Goal: Task Accomplishment & Management: Use online tool/utility

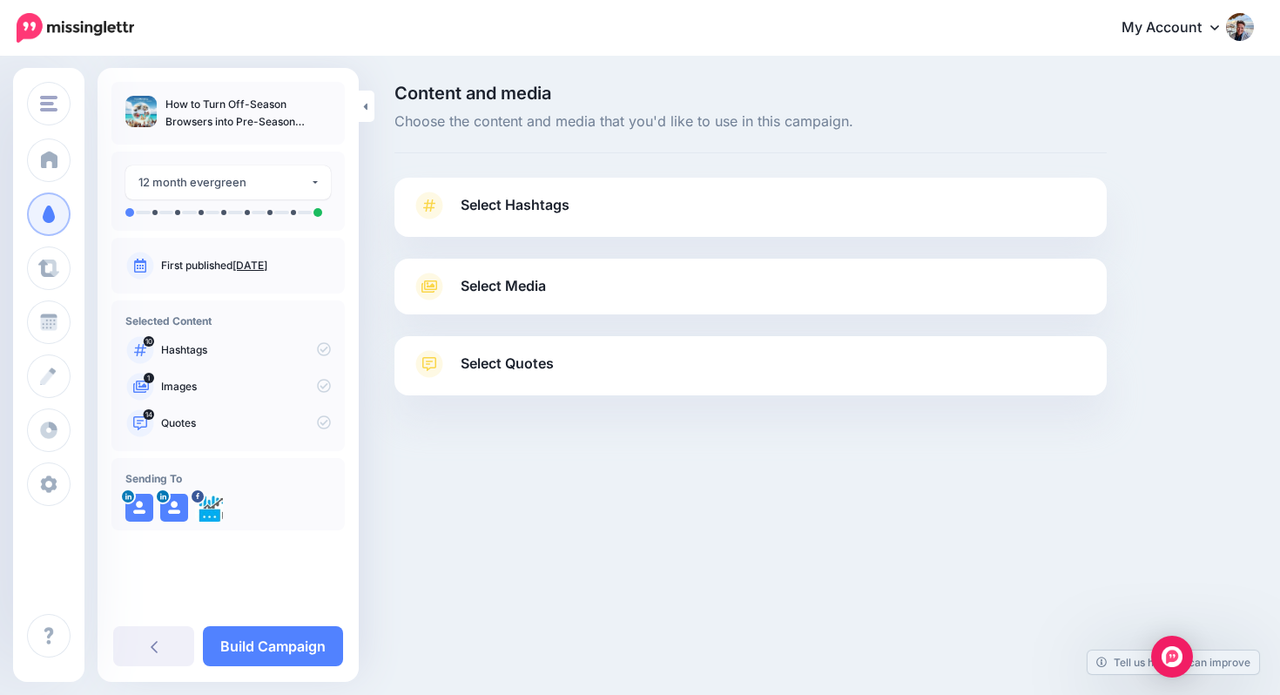
click at [588, 203] on link "Select Hashtags" at bounding box center [751, 214] width 678 height 45
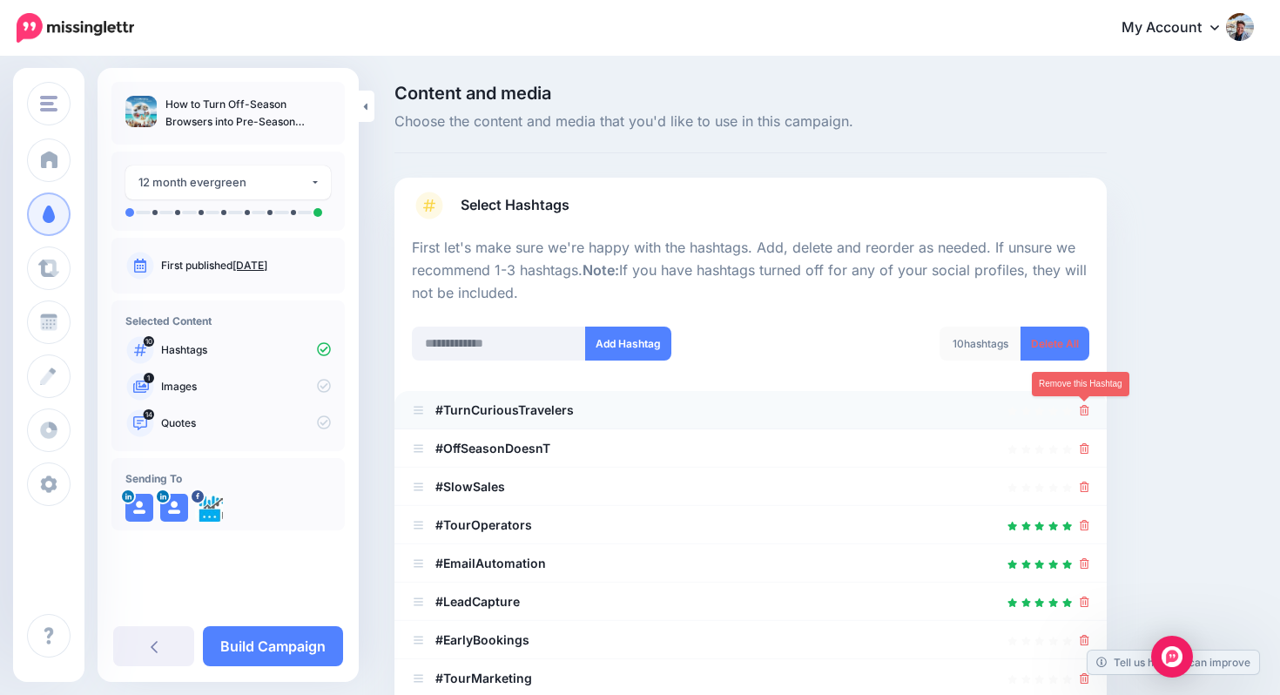
click at [1081, 409] on icon at bounding box center [1085, 410] width 10 height 10
click at [1081, 410] on icon at bounding box center [1085, 410] width 10 height 10
click at [1082, 414] on icon at bounding box center [1085, 410] width 10 height 10
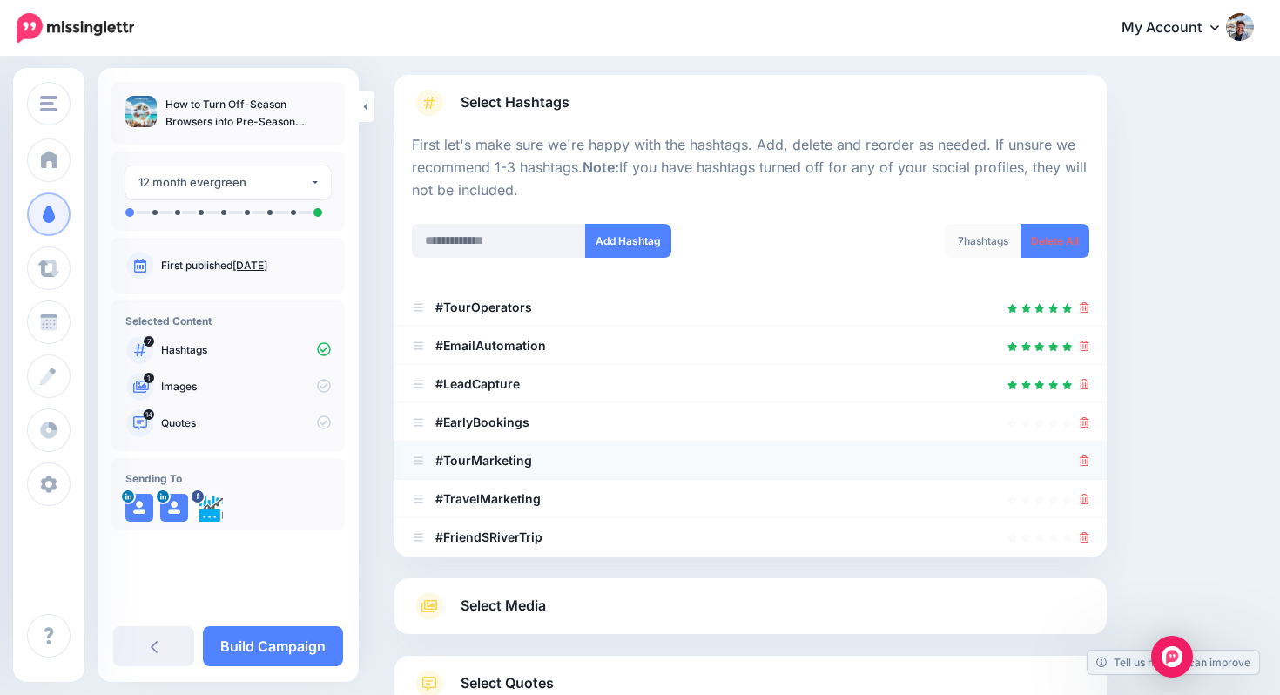
scroll to position [107, 0]
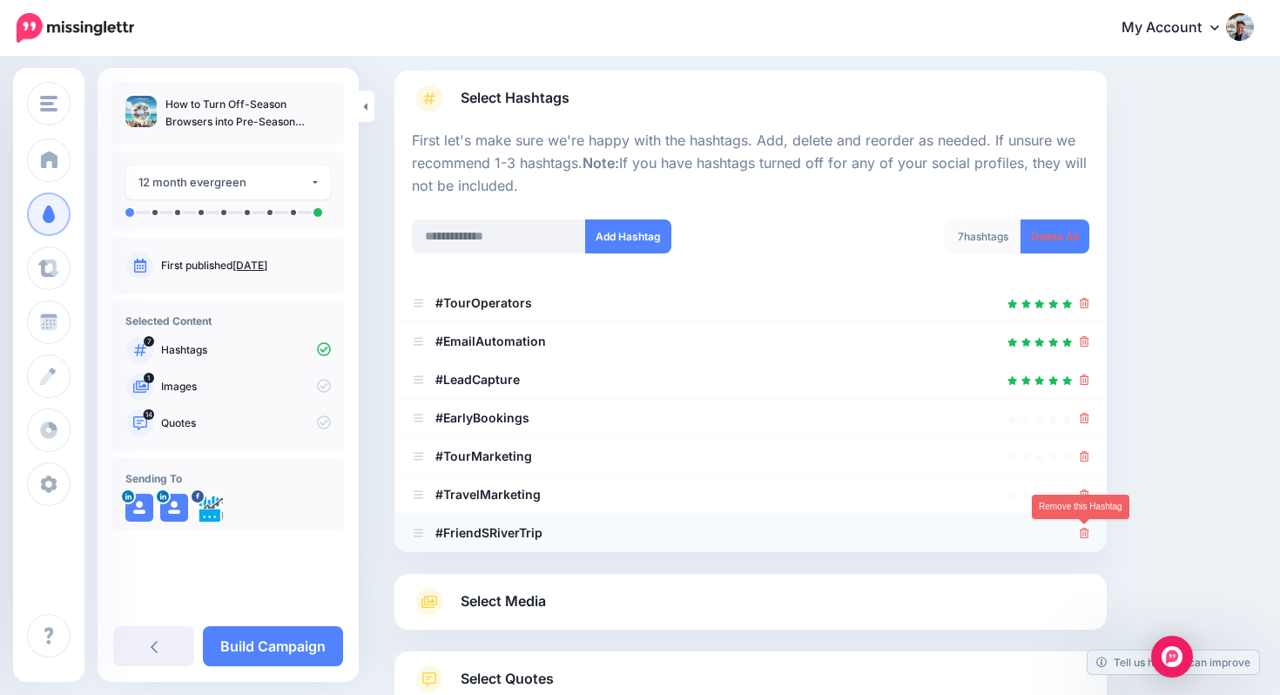
click at [1088, 531] on icon at bounding box center [1085, 533] width 10 height 10
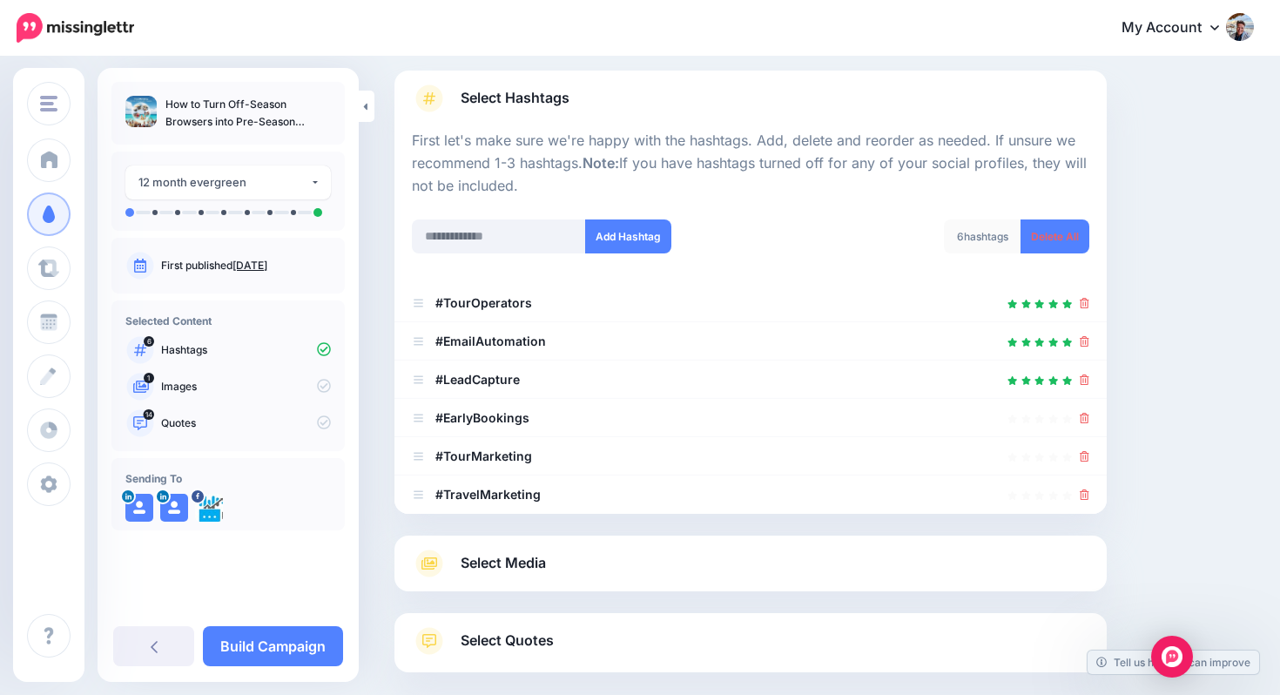
click at [835, 557] on link "Select Media" at bounding box center [751, 564] width 678 height 28
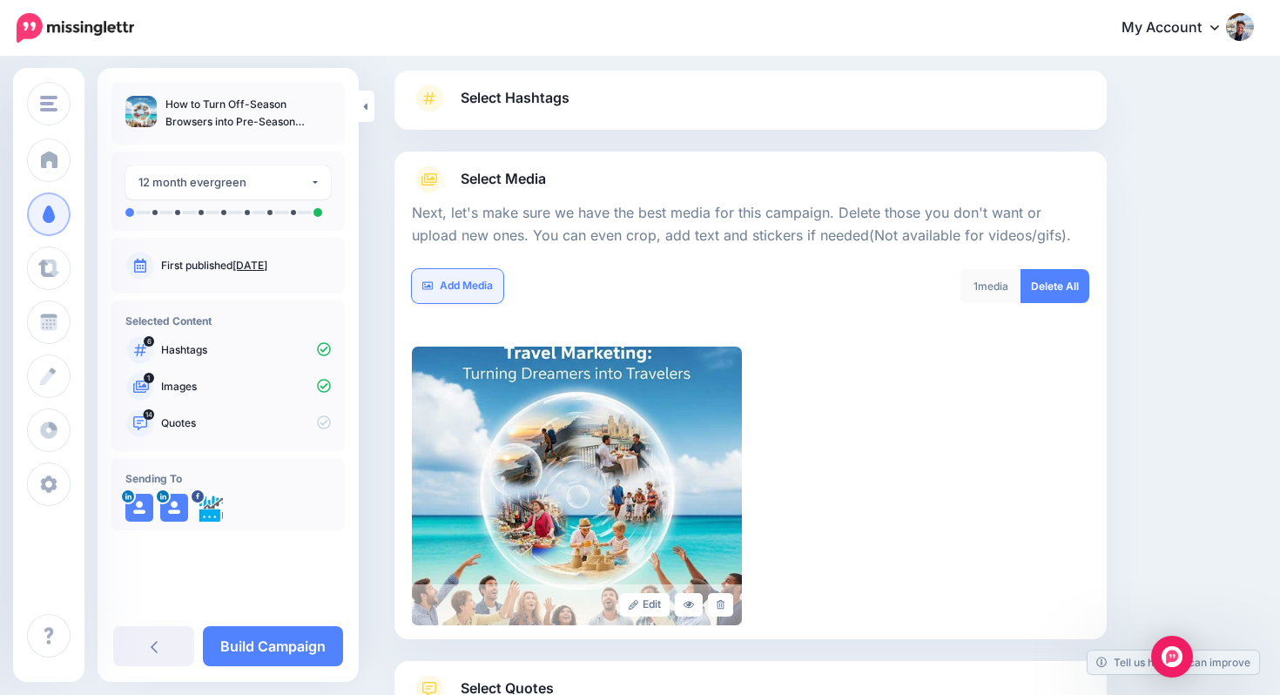
click at [477, 288] on link "Add Media" at bounding box center [457, 286] width 91 height 34
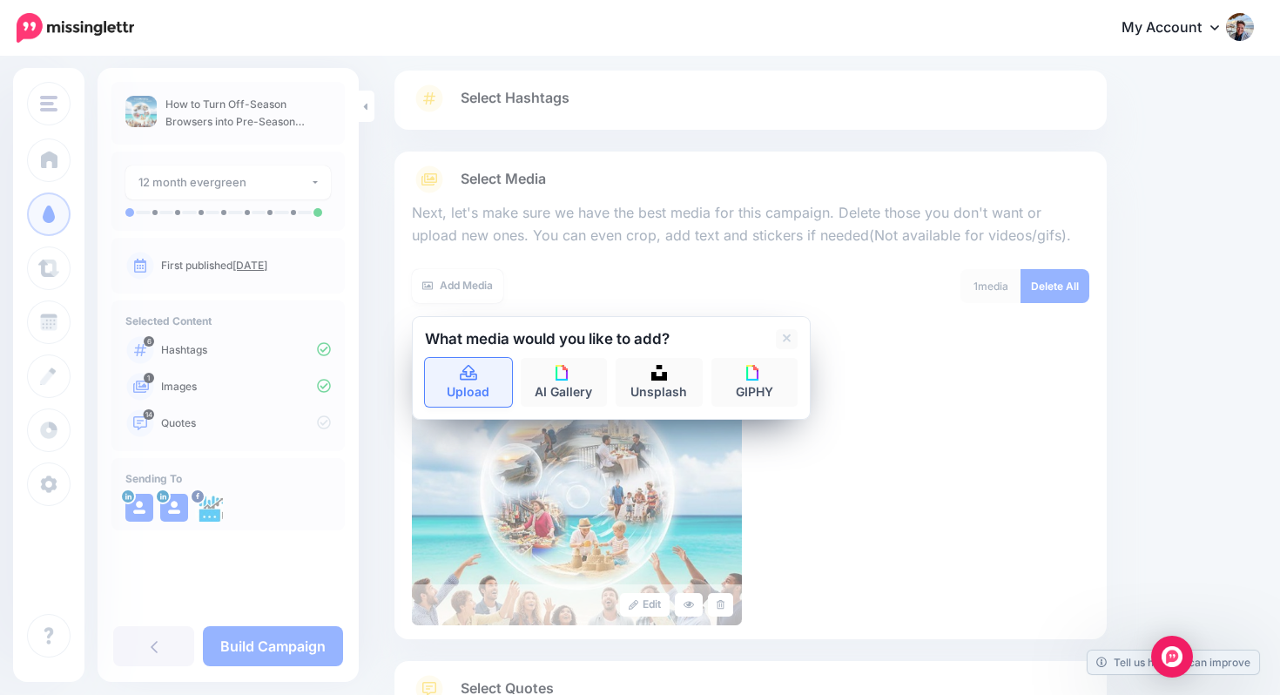
click at [474, 377] on icon at bounding box center [468, 373] width 17 height 16
click at [465, 389] on link "Upload" at bounding box center [468, 382] width 87 height 49
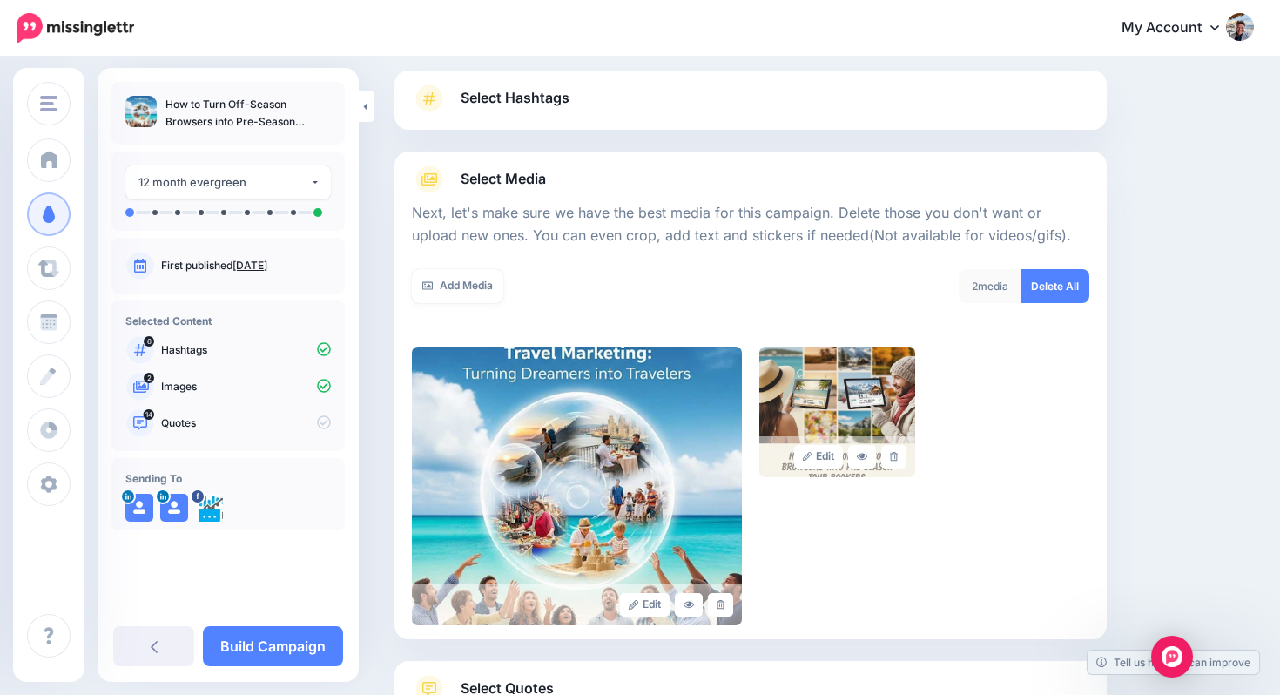
scroll to position [246, 0]
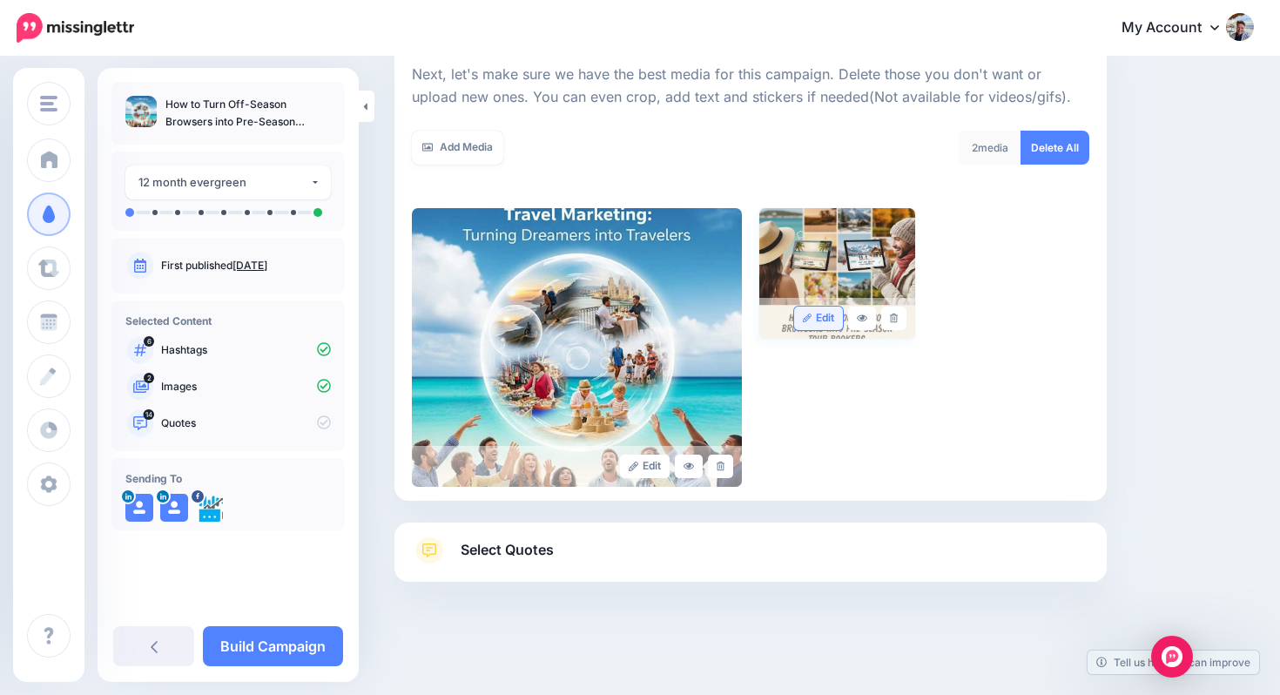
click at [823, 314] on link "Edit" at bounding box center [819, 319] width 50 height 24
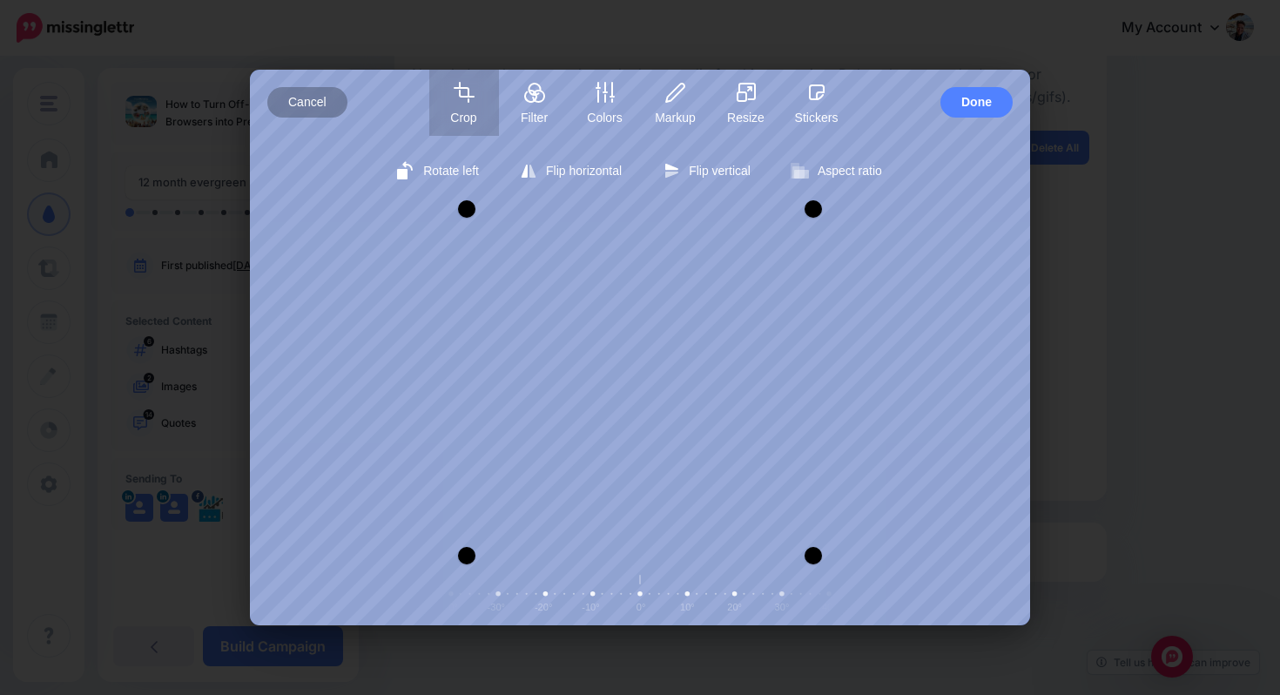
click at [314, 108] on span "Cancel" at bounding box center [307, 102] width 38 height 30
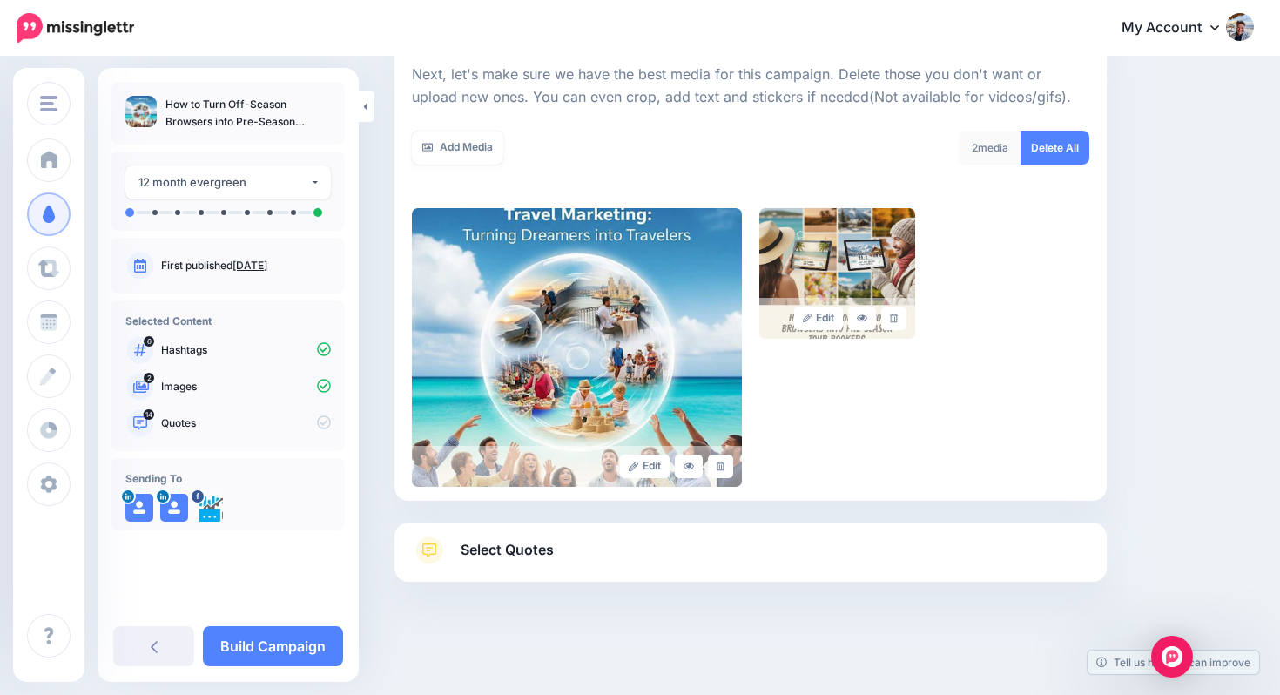
click at [992, 147] on div "2 media" at bounding box center [990, 148] width 63 height 34
click at [464, 143] on link "Add Media" at bounding box center [457, 148] width 91 height 34
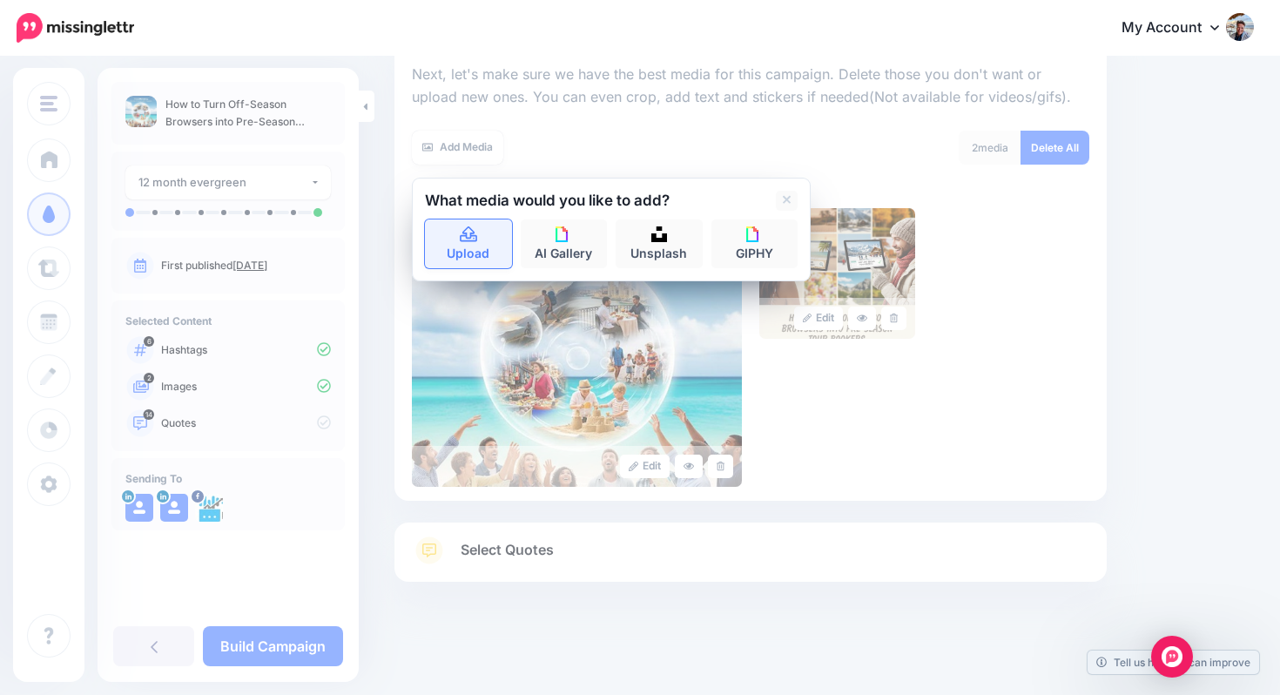
click at [476, 247] on link "Upload" at bounding box center [468, 244] width 87 height 49
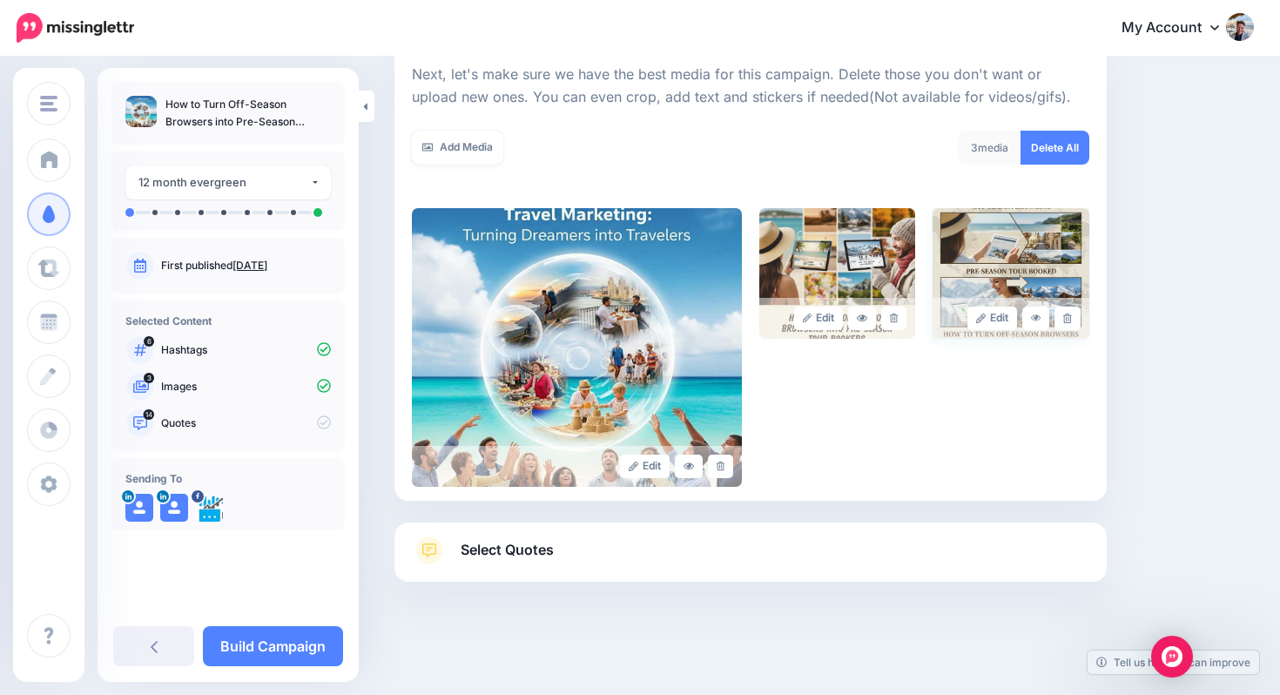
click at [999, 277] on img at bounding box center [1011, 273] width 156 height 131
click at [990, 314] on link "Edit" at bounding box center [993, 319] width 50 height 24
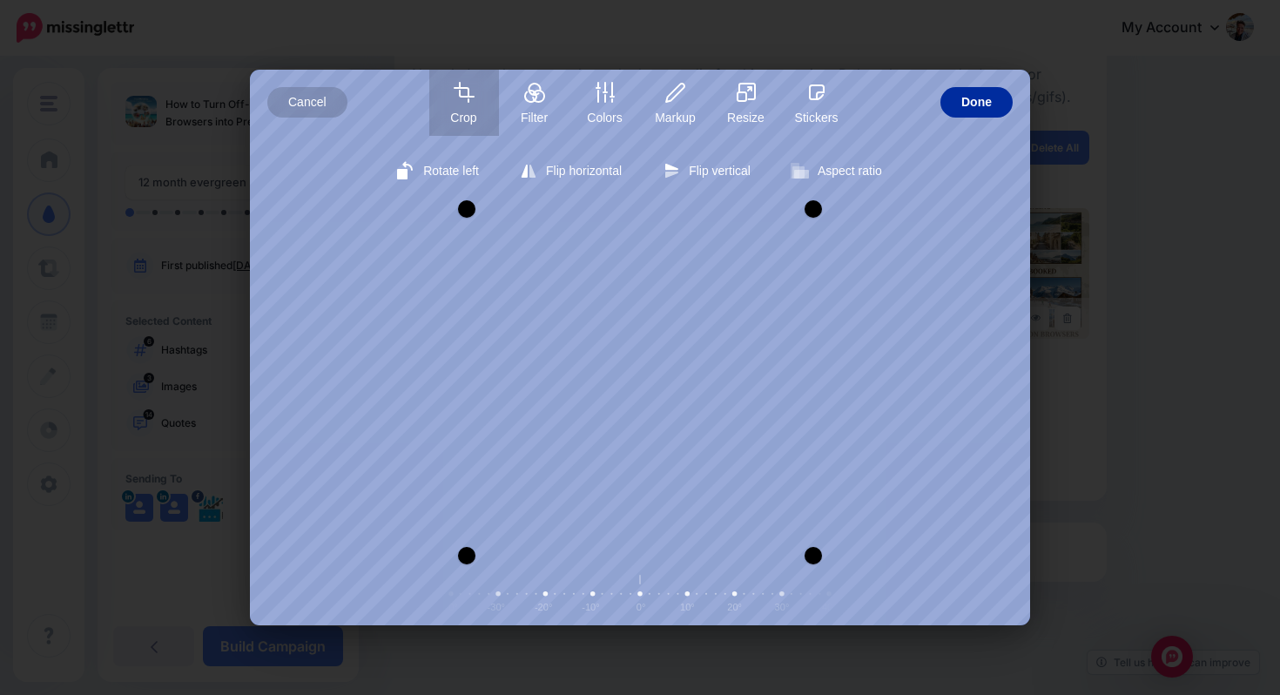
click at [969, 108] on span "Done" at bounding box center [977, 102] width 30 height 30
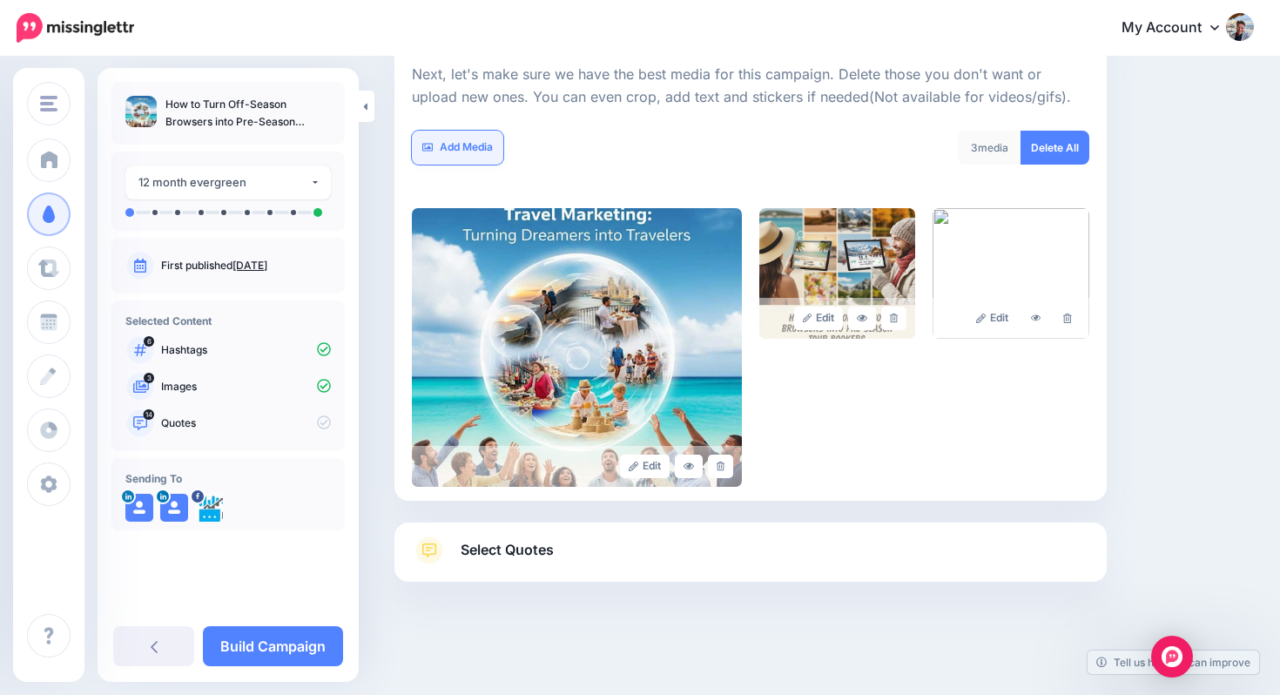
click at [464, 152] on link "Add Media" at bounding box center [457, 148] width 91 height 34
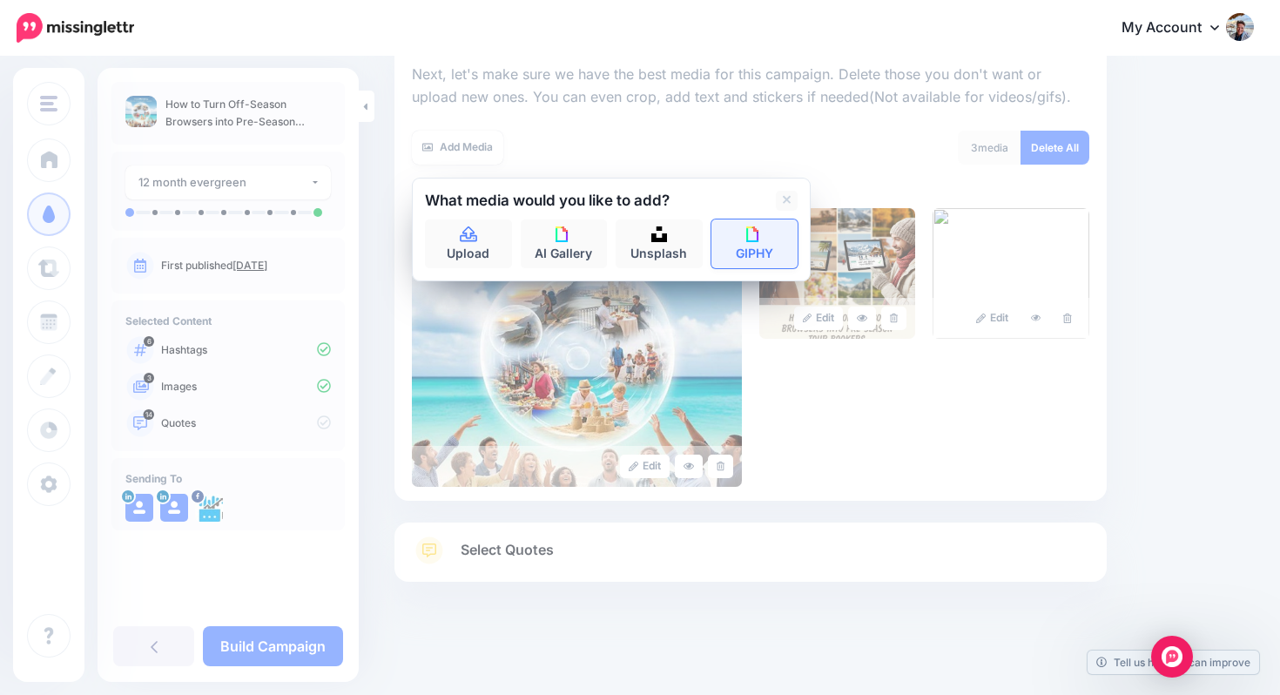
click at [747, 233] on img at bounding box center [755, 234] width 16 height 16
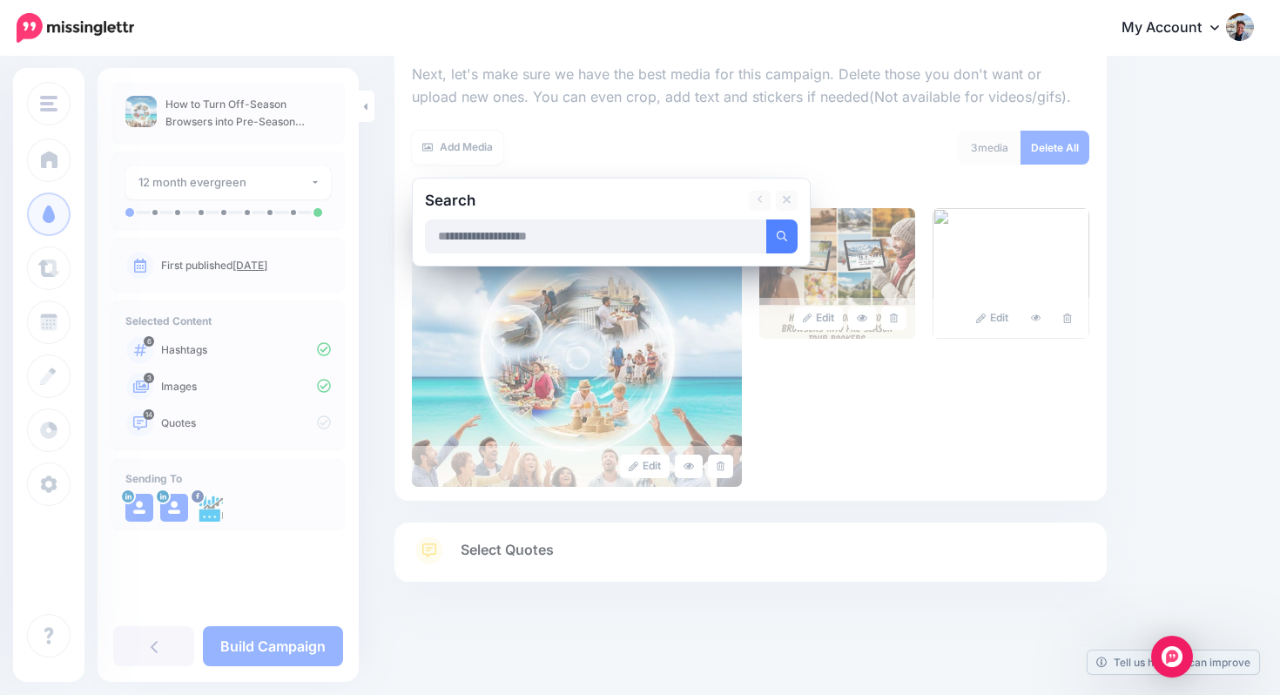
click at [705, 230] on input "text" at bounding box center [596, 237] width 342 height 34
type input "**********"
click at [782, 232] on icon "submit" at bounding box center [782, 236] width 10 height 10
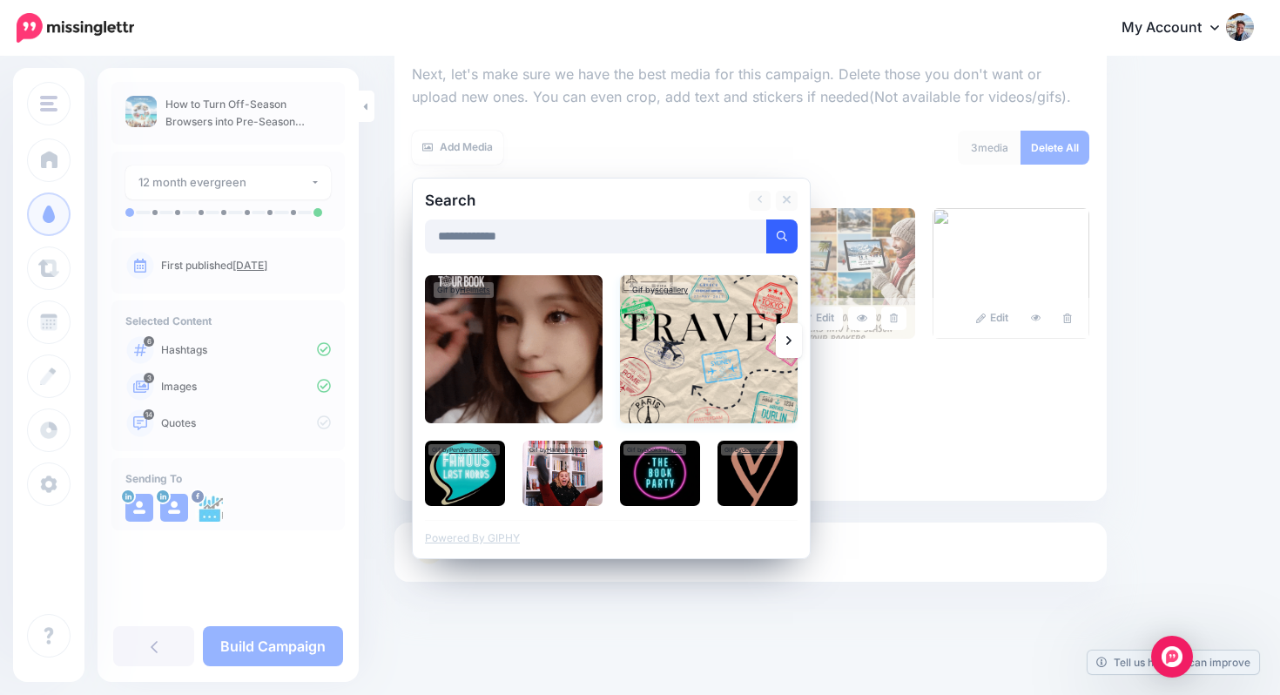
click at [727, 342] on img at bounding box center [709, 349] width 178 height 148
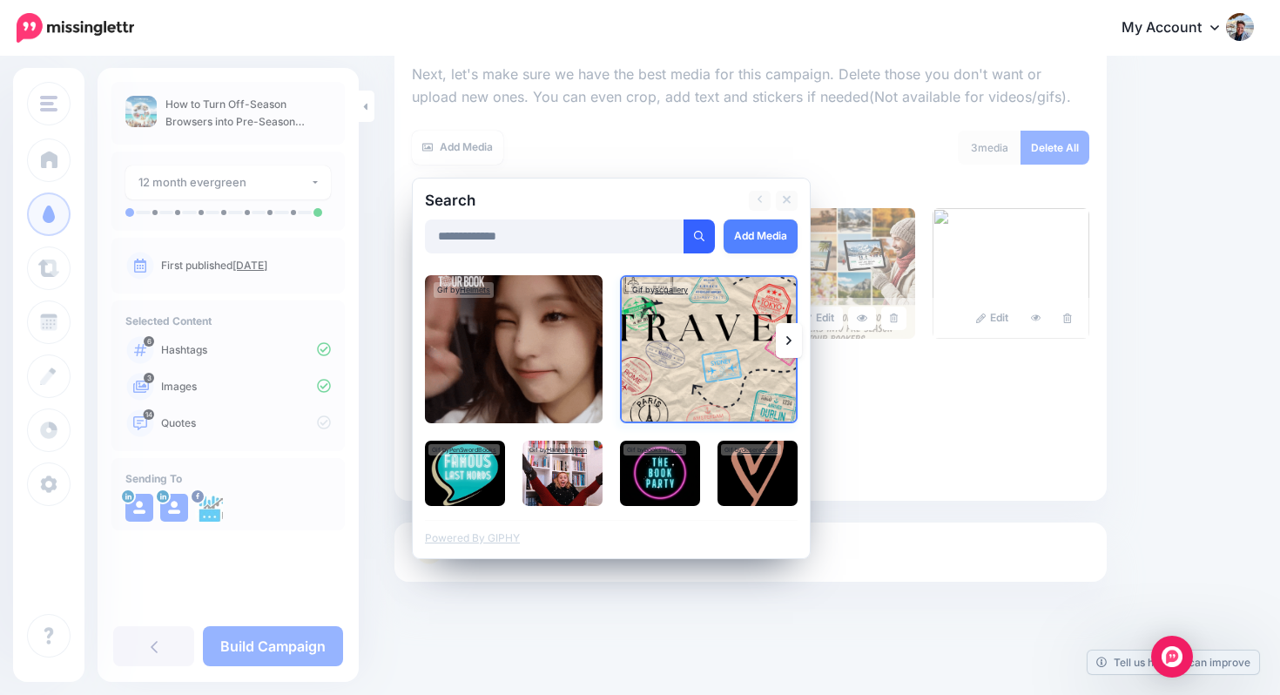
click at [736, 340] on img at bounding box center [709, 349] width 178 height 148
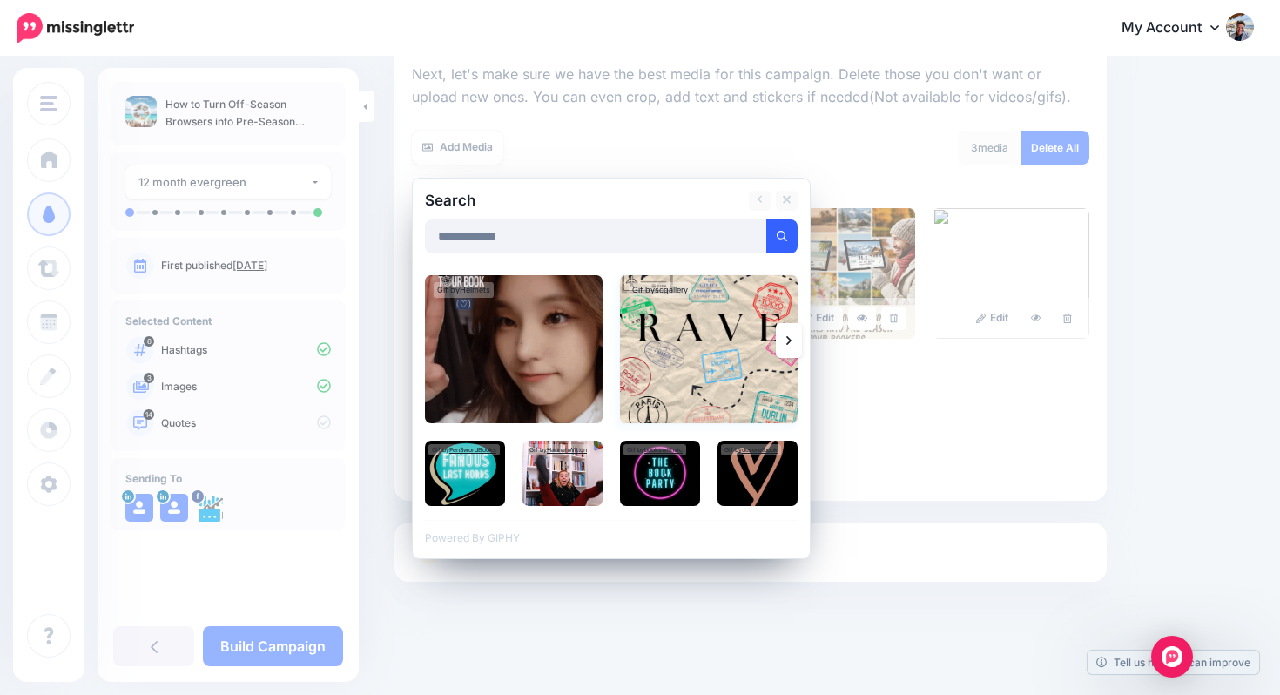
click at [736, 340] on img at bounding box center [709, 349] width 178 height 148
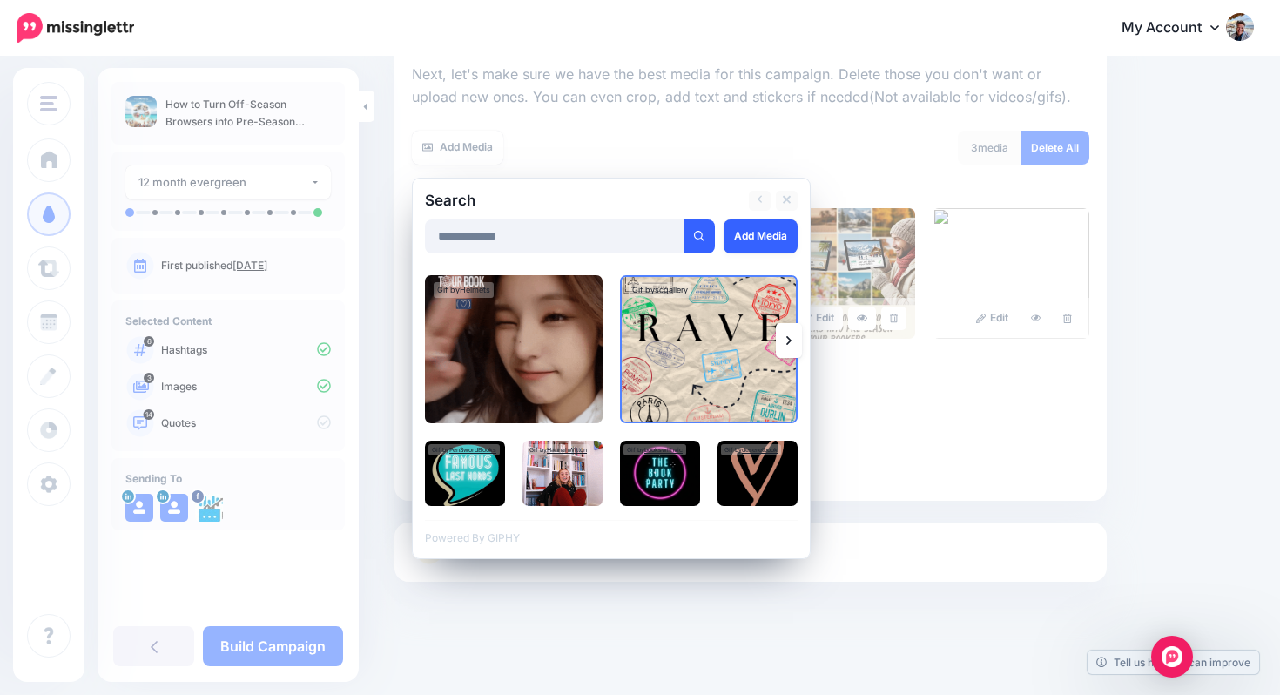
click at [780, 239] on link "Add Media" at bounding box center [761, 237] width 74 height 34
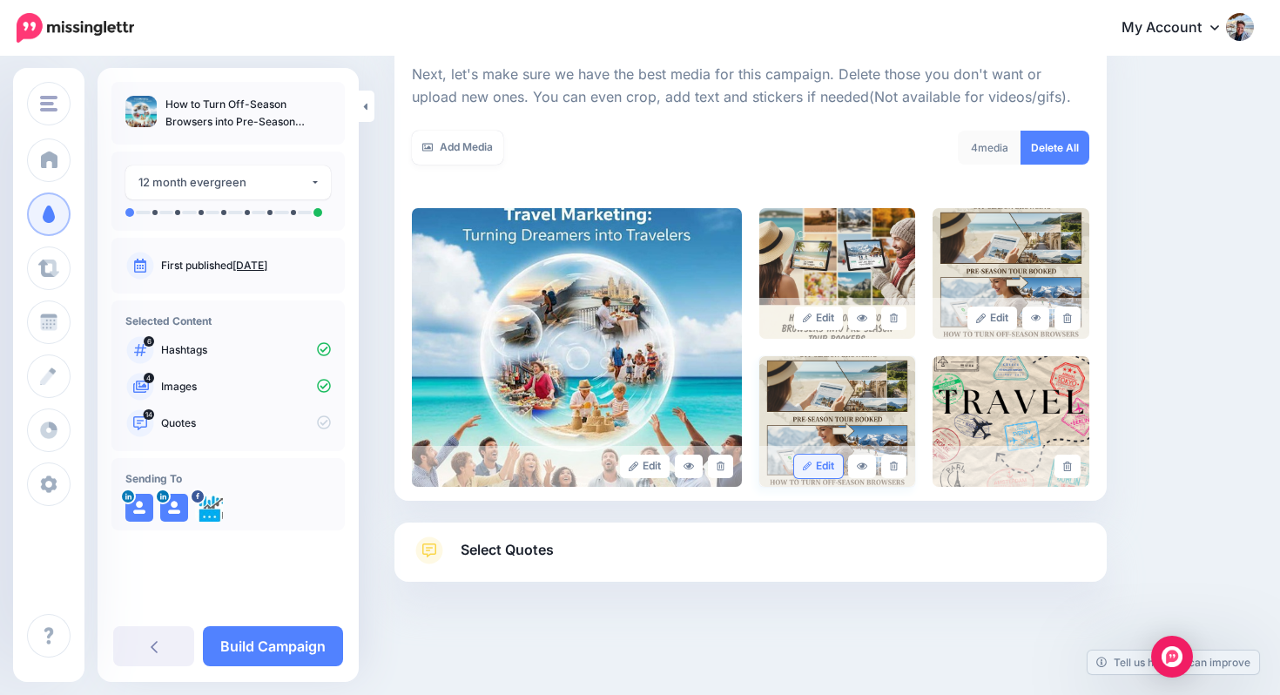
click at [824, 470] on link "Edit" at bounding box center [819, 467] width 50 height 24
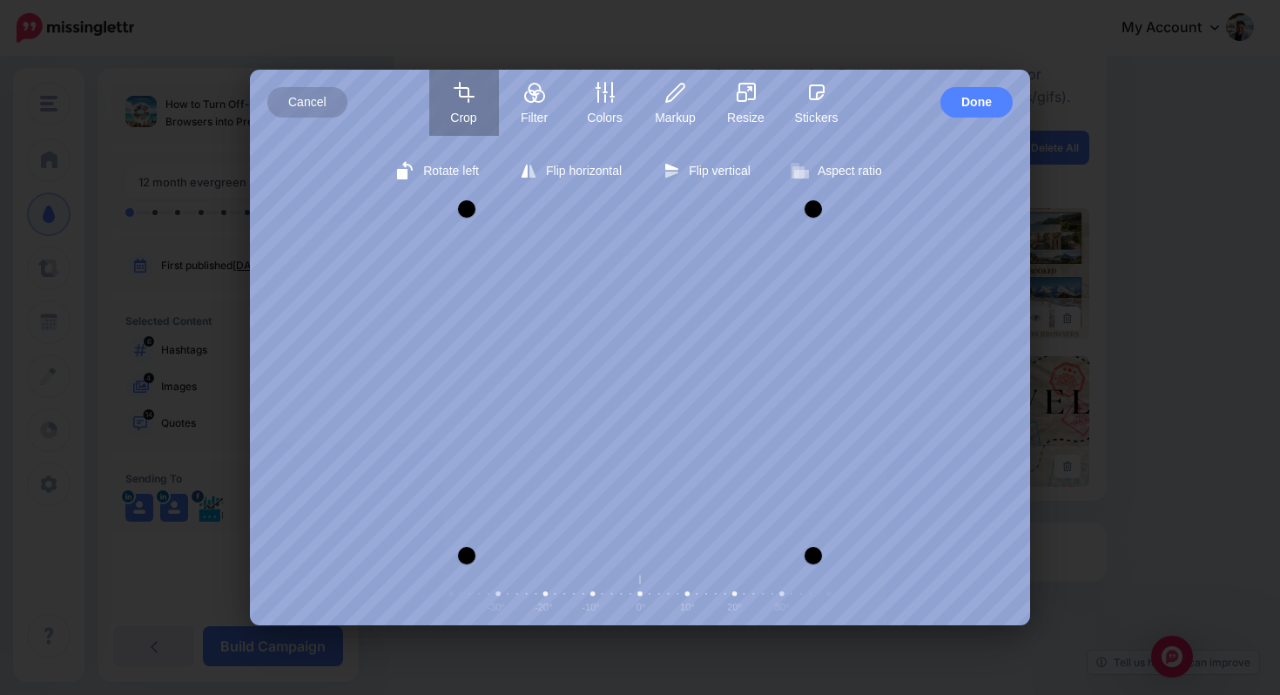
click at [468, 101] on icon "button" at bounding box center [462, 95] width 14 height 14
click at [471, 501] on div at bounding box center [468, 505] width 17 height 17
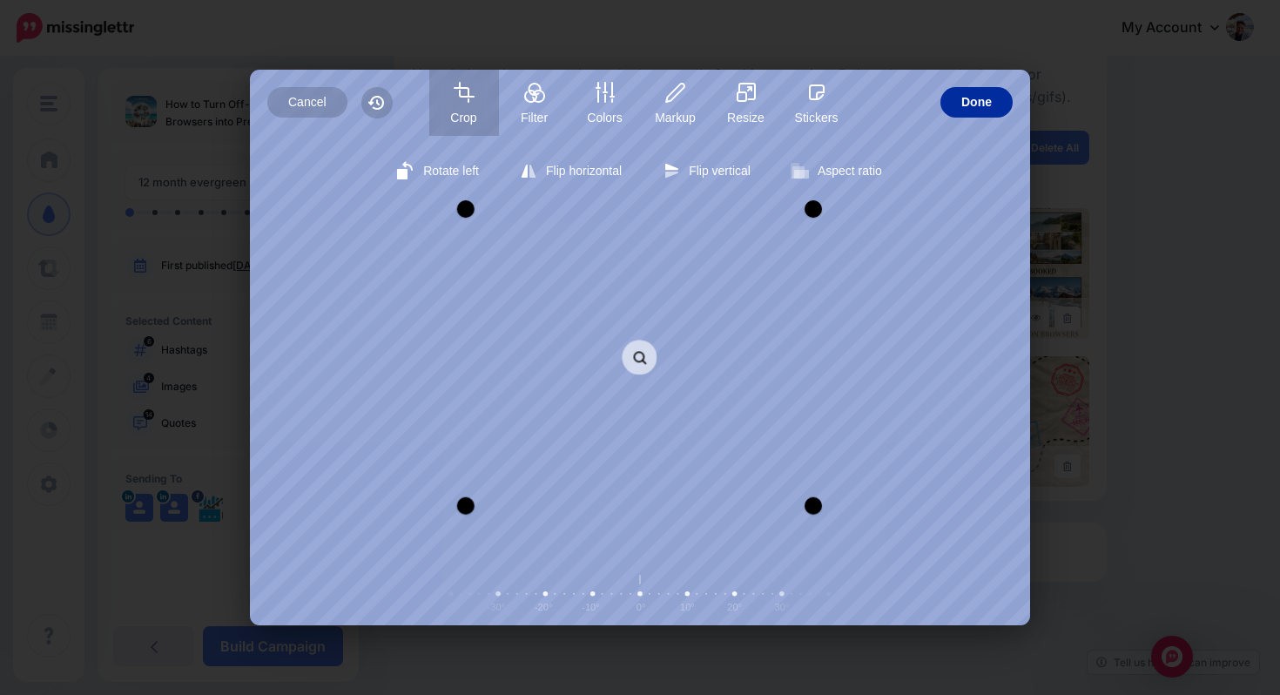
click at [972, 110] on span "Done" at bounding box center [977, 102] width 30 height 30
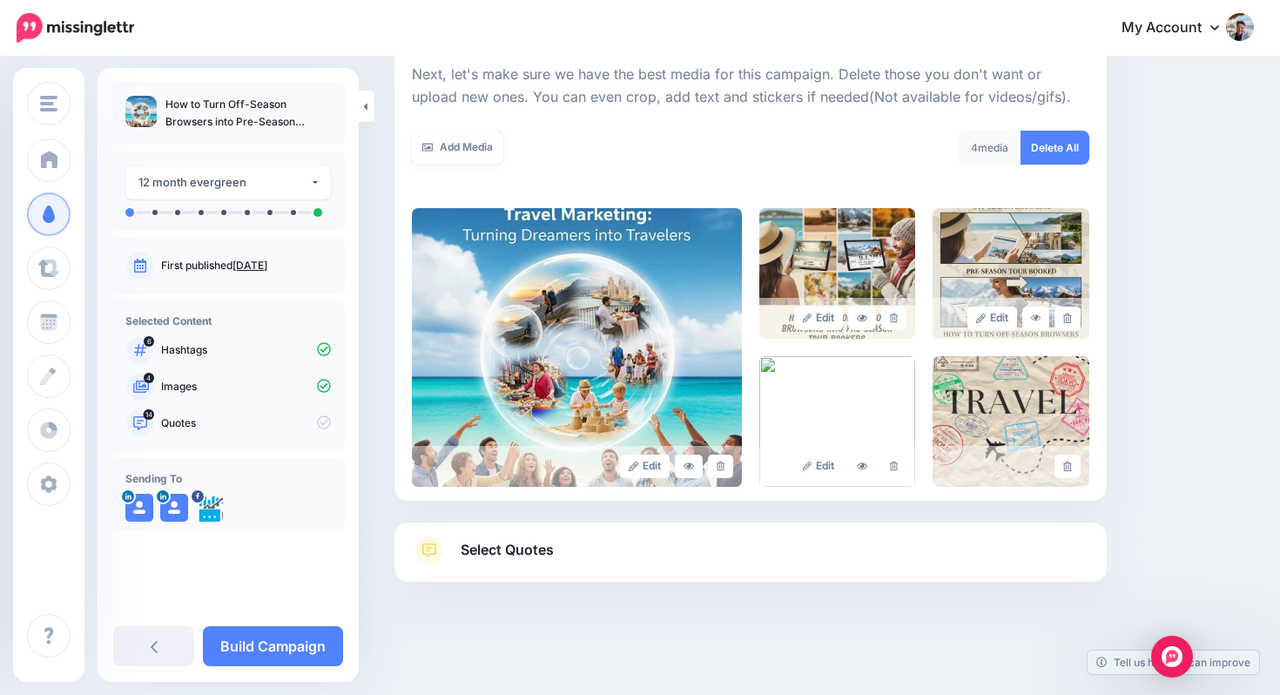
click at [993, 147] on div "4 media" at bounding box center [990, 148] width 64 height 34
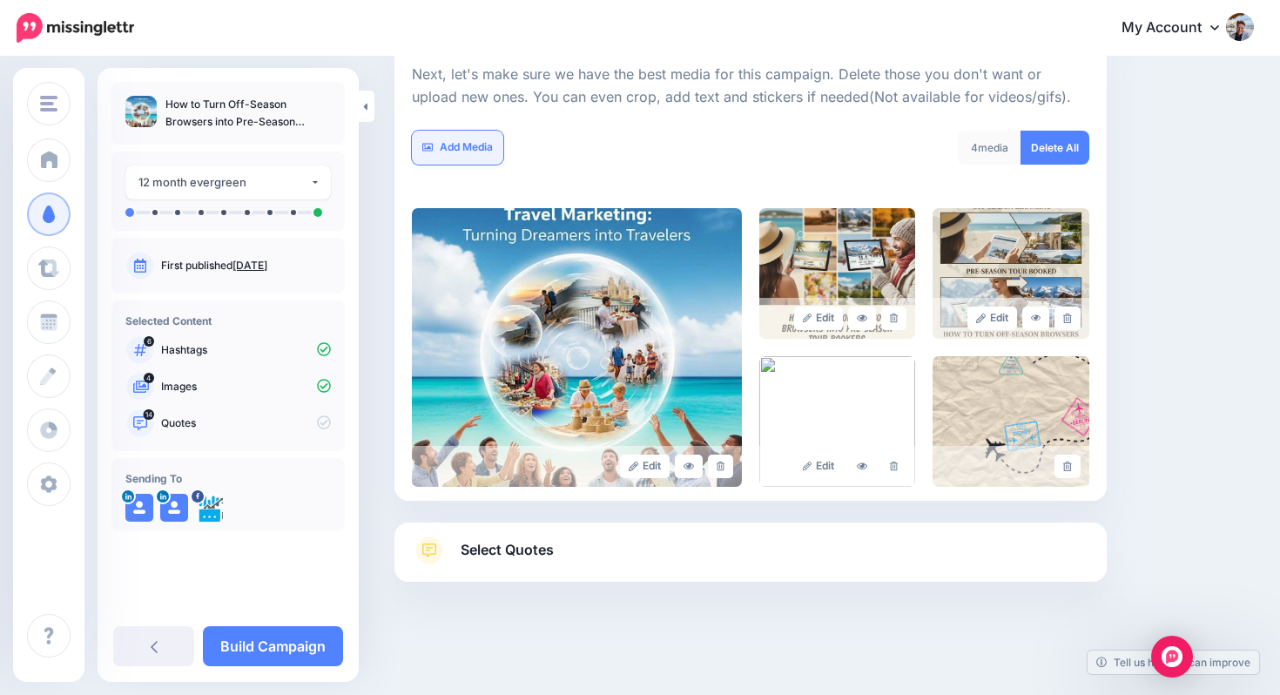
click at [450, 141] on link "Add Media" at bounding box center [457, 148] width 91 height 34
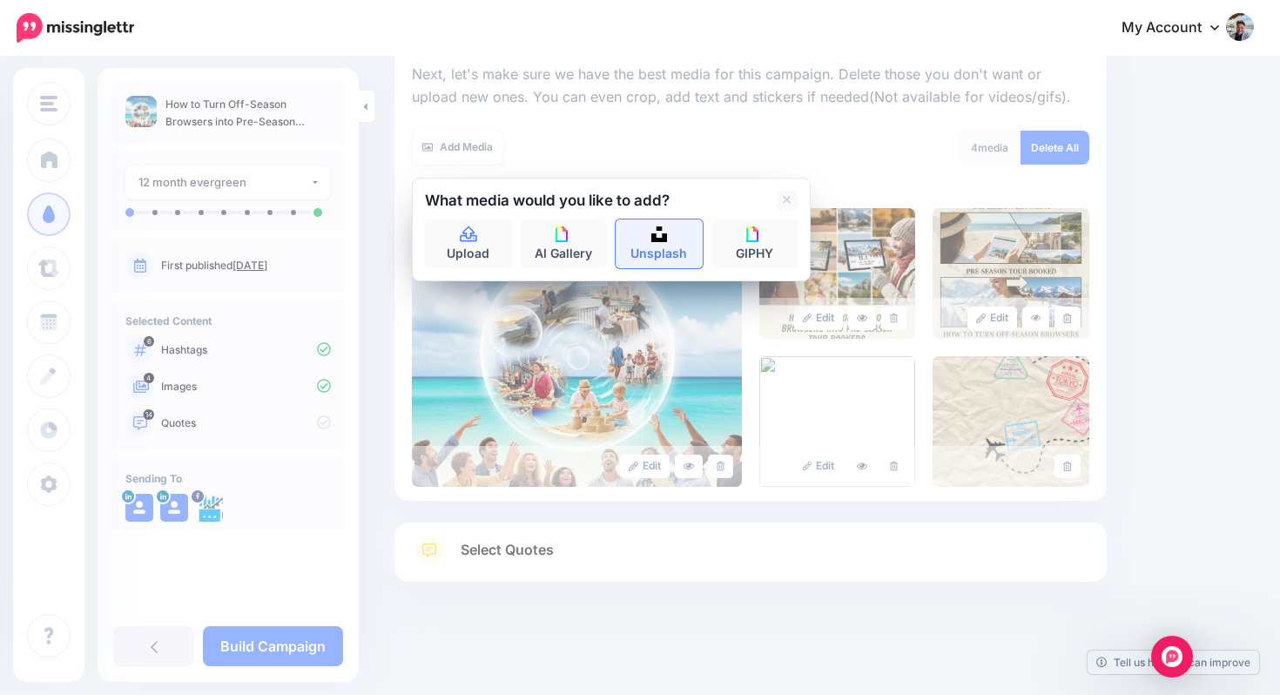
click at [659, 249] on link "Unsplash" at bounding box center [659, 244] width 87 height 49
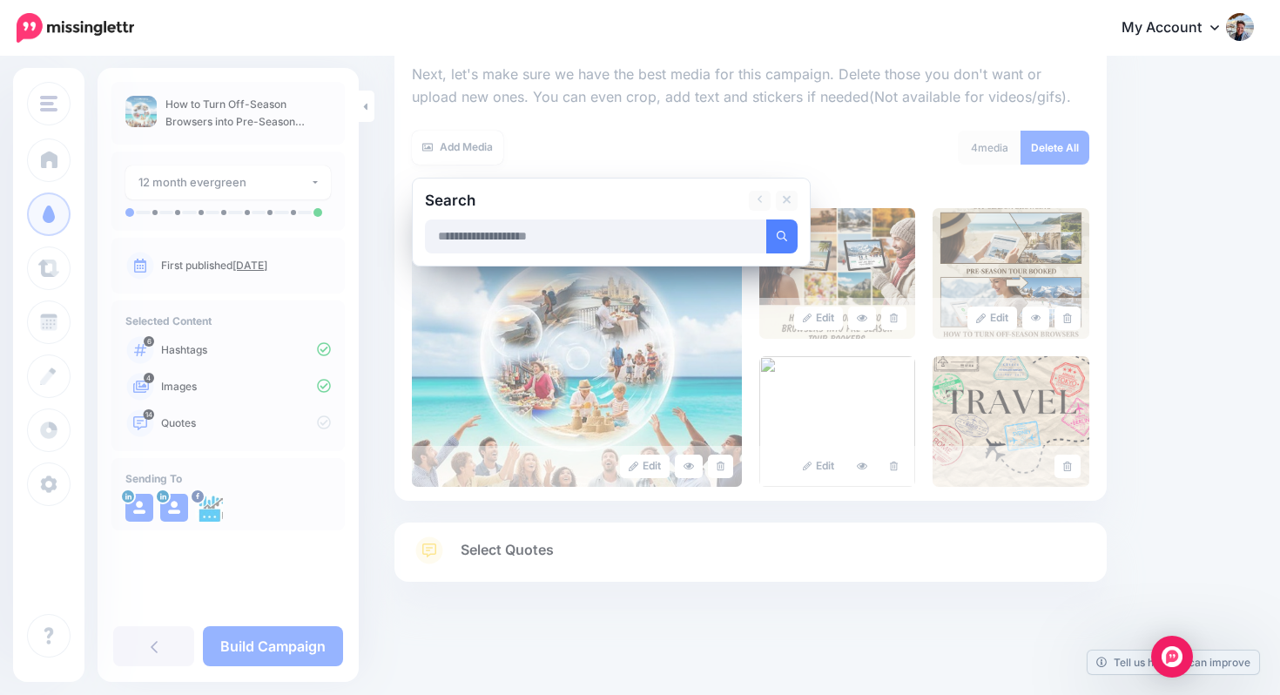
click at [642, 243] on input "text" at bounding box center [596, 237] width 342 height 34
click at [784, 229] on button "submit" at bounding box center [782, 237] width 31 height 34
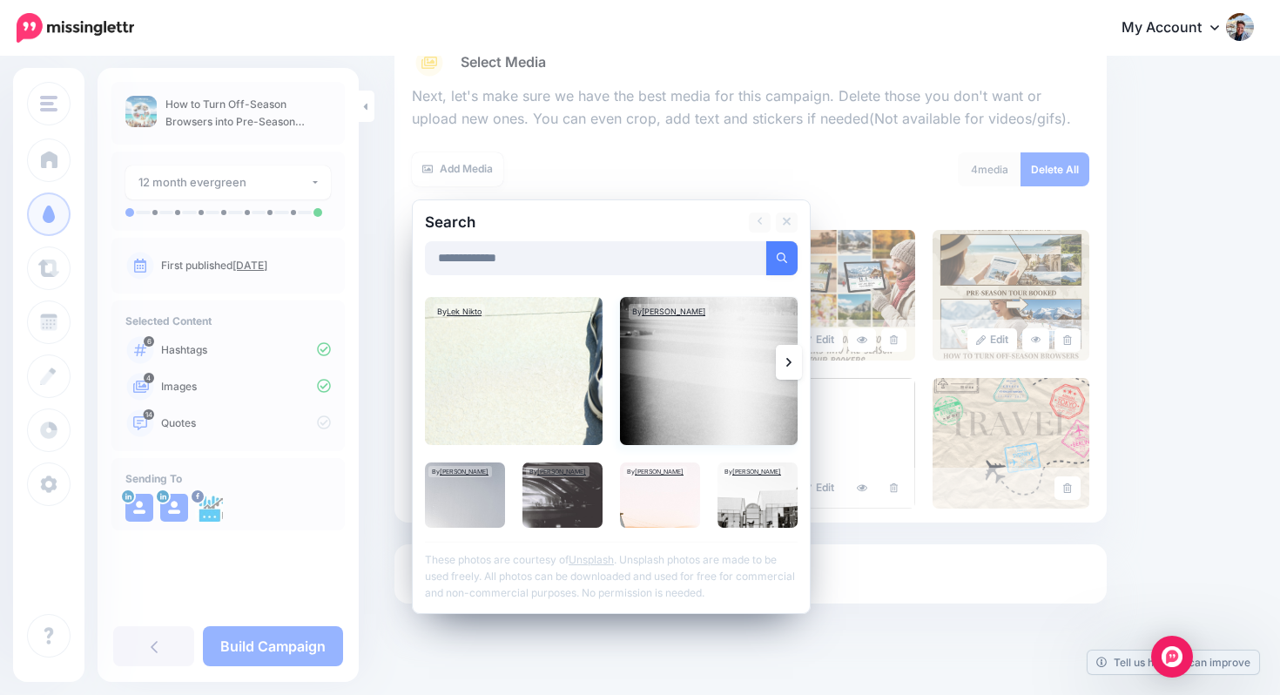
scroll to position [234, 0]
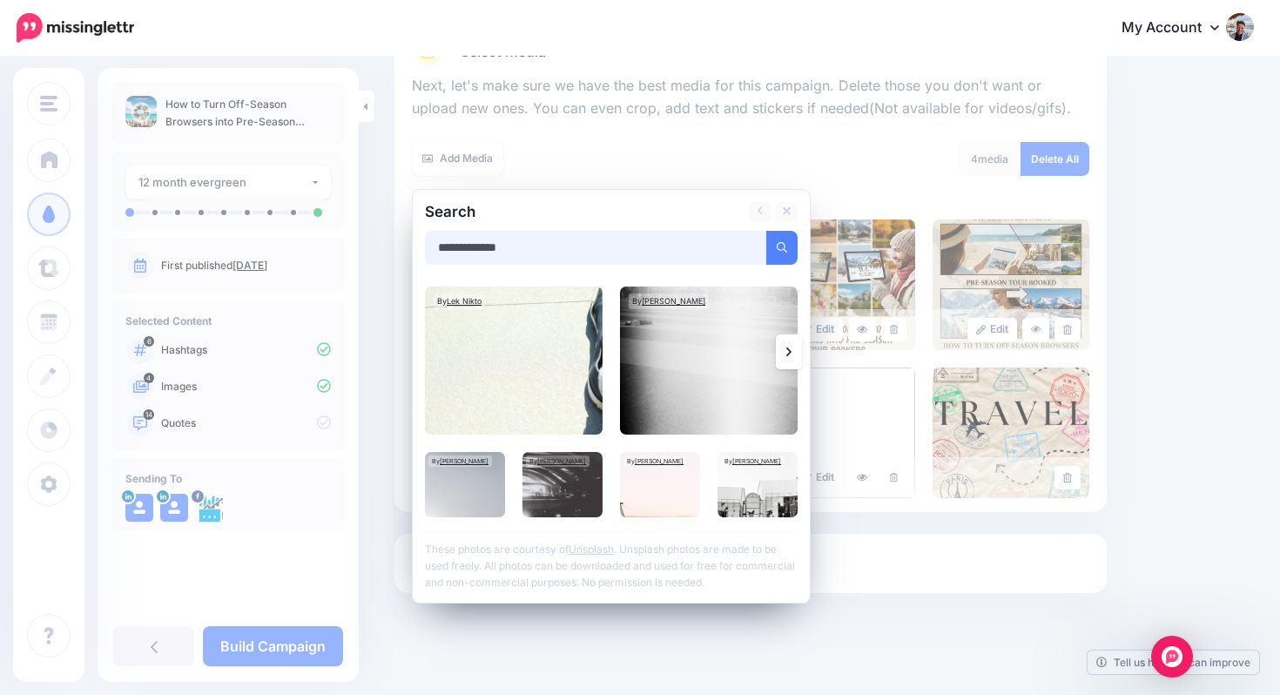
click at [685, 250] on input "**********" at bounding box center [596, 248] width 342 height 34
type input "*"
click at [767, 231] on button "submit" at bounding box center [782, 248] width 31 height 34
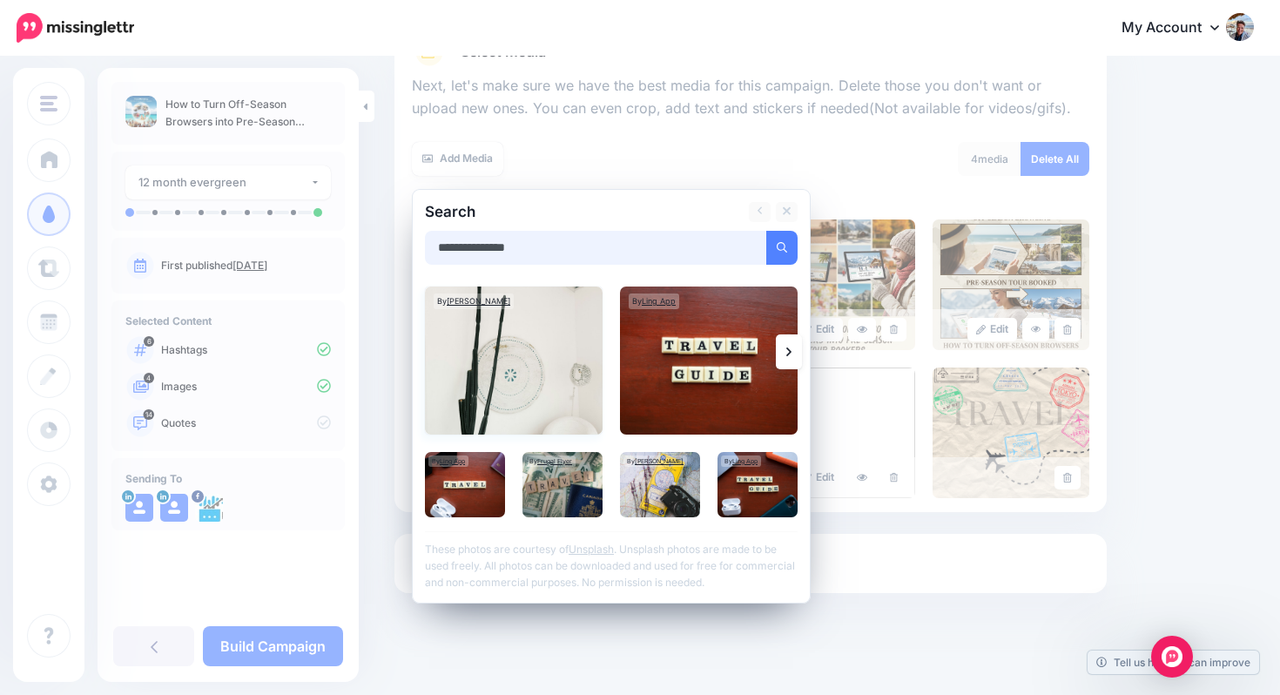
scroll to position [246, 0]
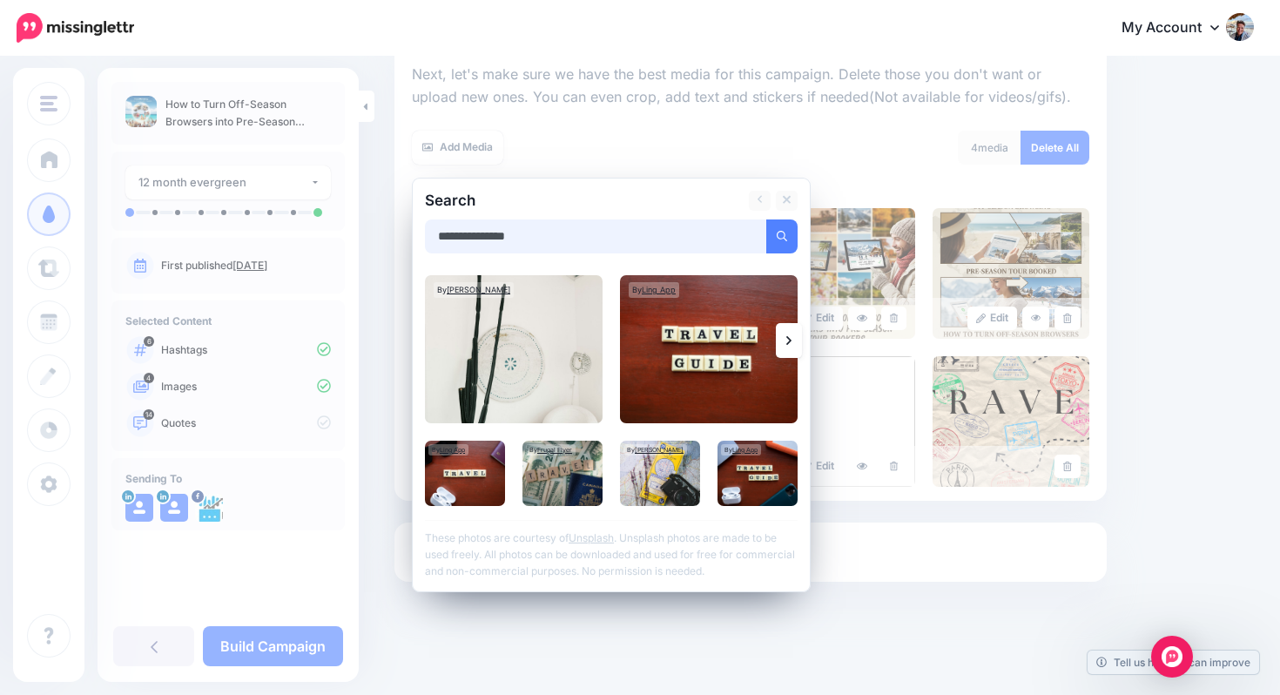
drag, startPoint x: 579, startPoint y: 230, endPoint x: 382, endPoint y: 229, distance: 197.7
click at [382, 229] on div "Content and media Choose the content and media that you'd like to use in this c…" at bounding box center [751, 254] width 739 height 830
type input "**********"
click at [767, 220] on button "submit" at bounding box center [782, 237] width 31 height 34
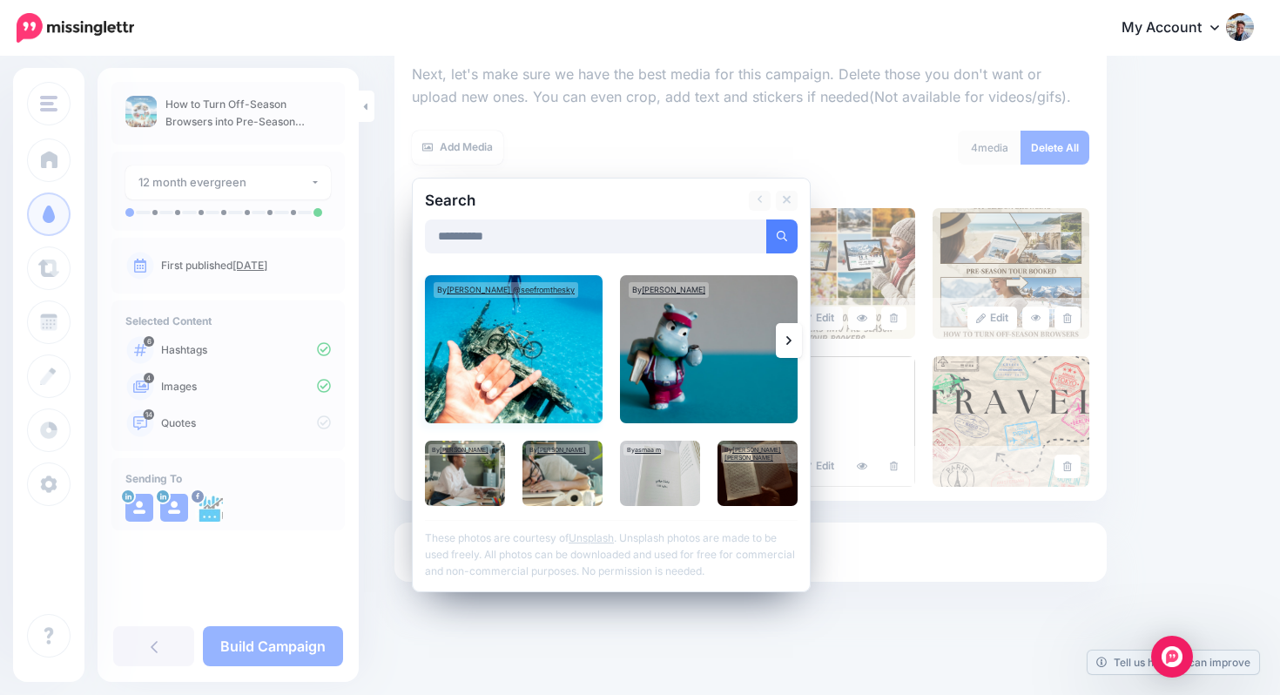
click at [490, 358] on img at bounding box center [514, 349] width 178 height 148
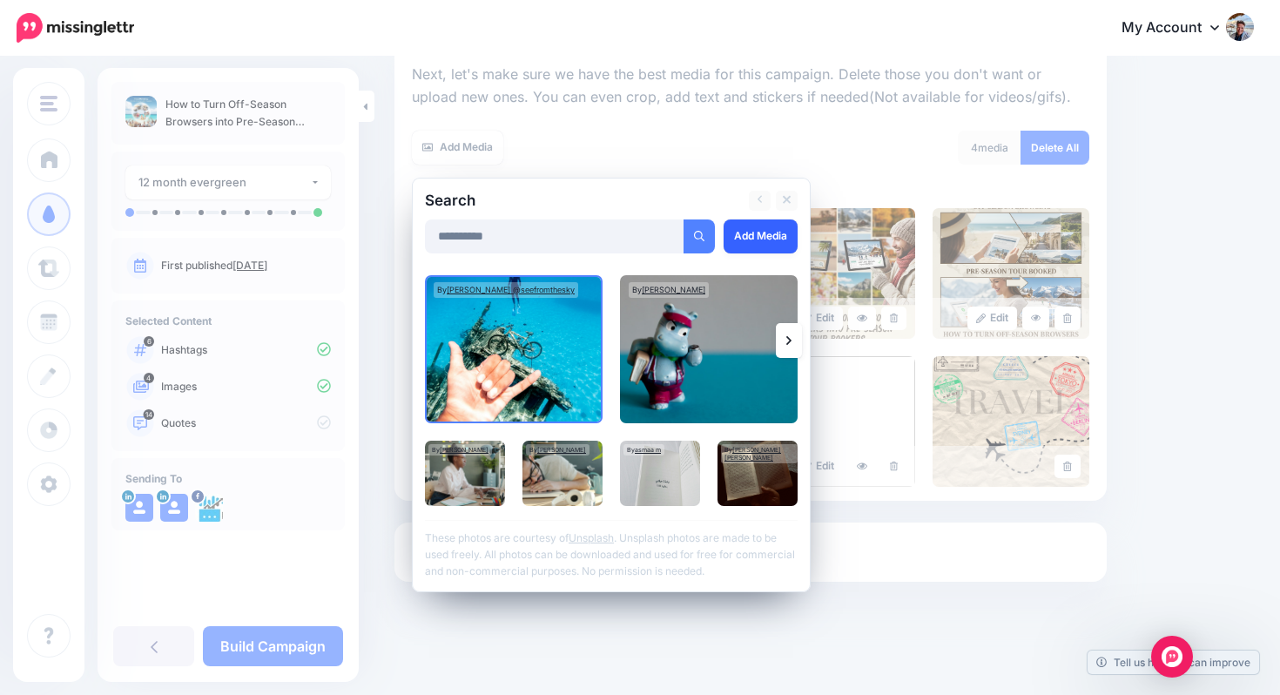
click at [748, 238] on link "Add Media" at bounding box center [761, 237] width 74 height 34
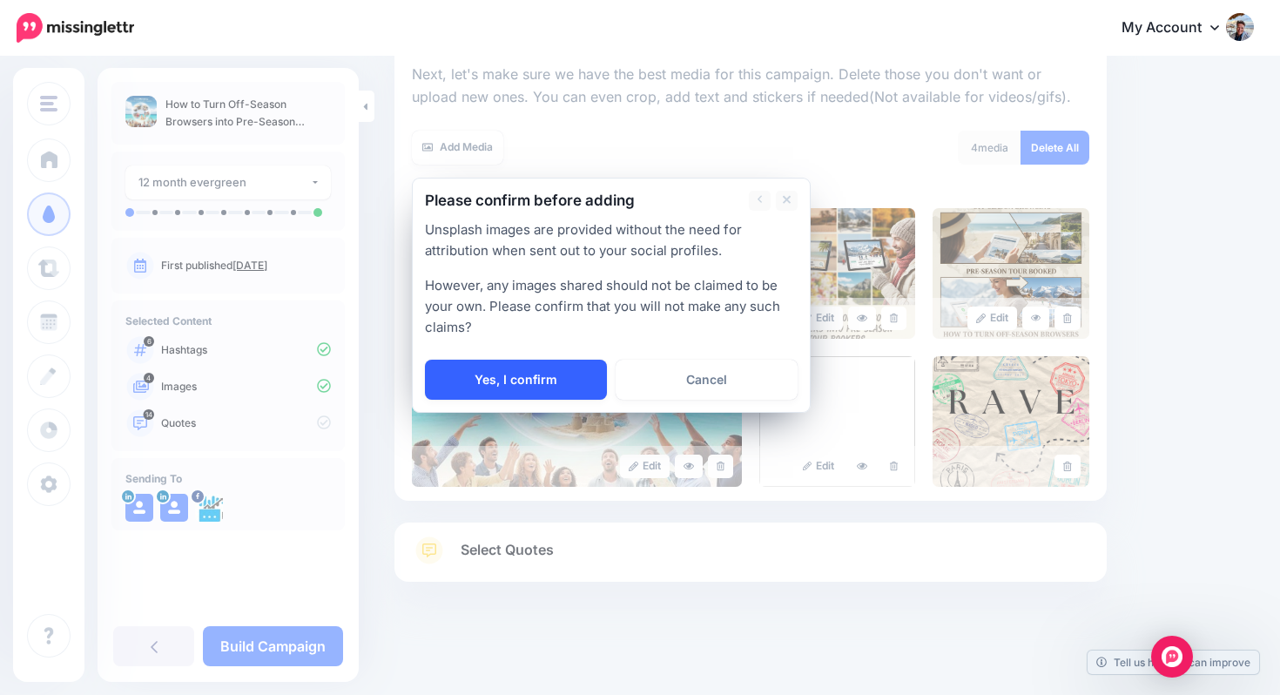
click at [549, 375] on link "Yes, I confirm" at bounding box center [516, 380] width 182 height 40
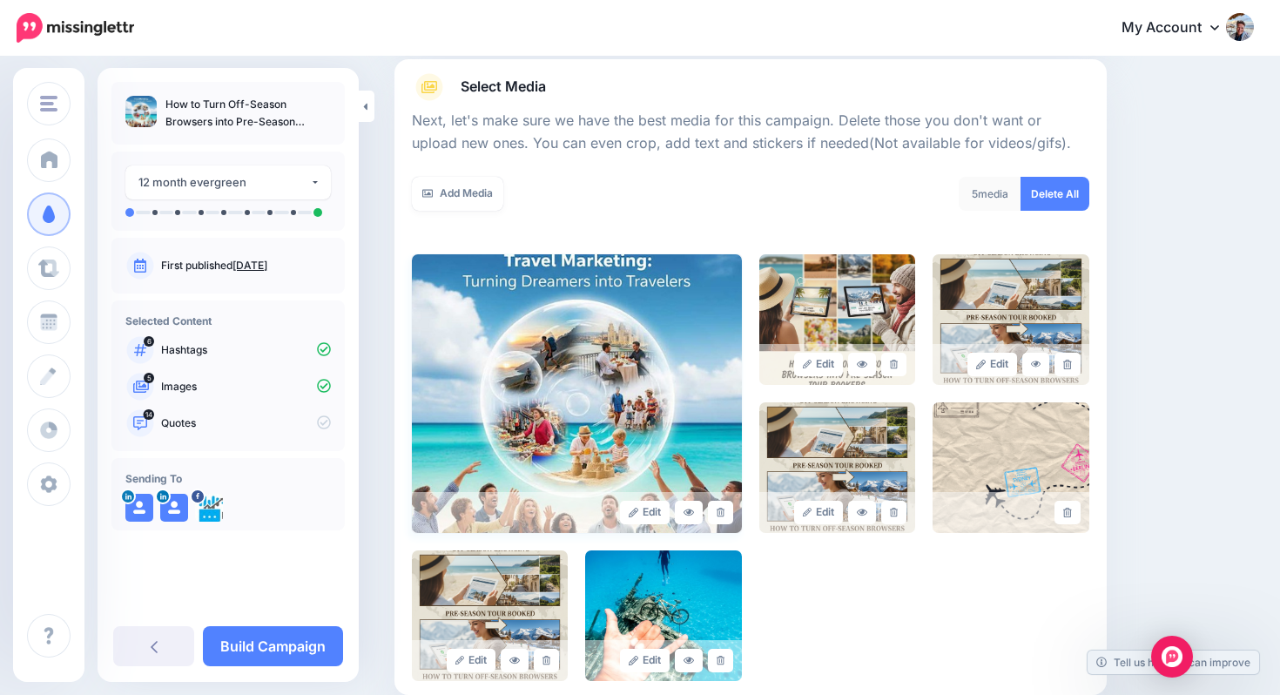
scroll to position [187, 0]
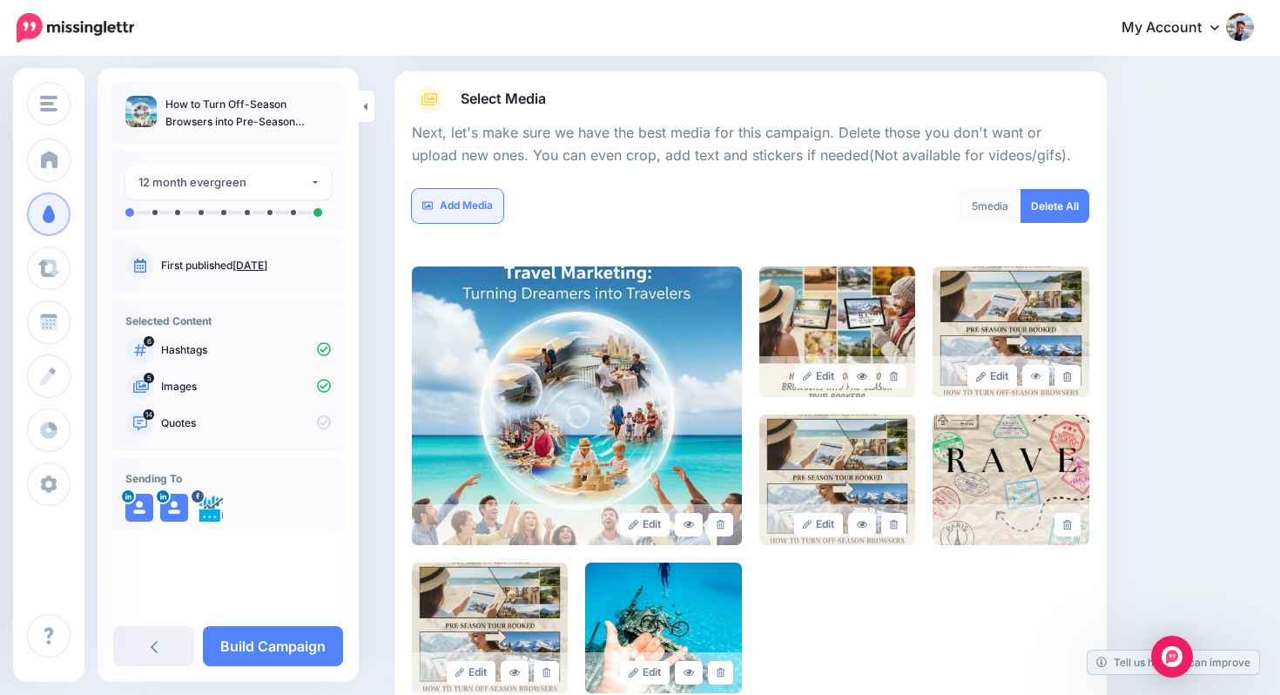
click at [456, 206] on link "Add Media" at bounding box center [457, 206] width 91 height 34
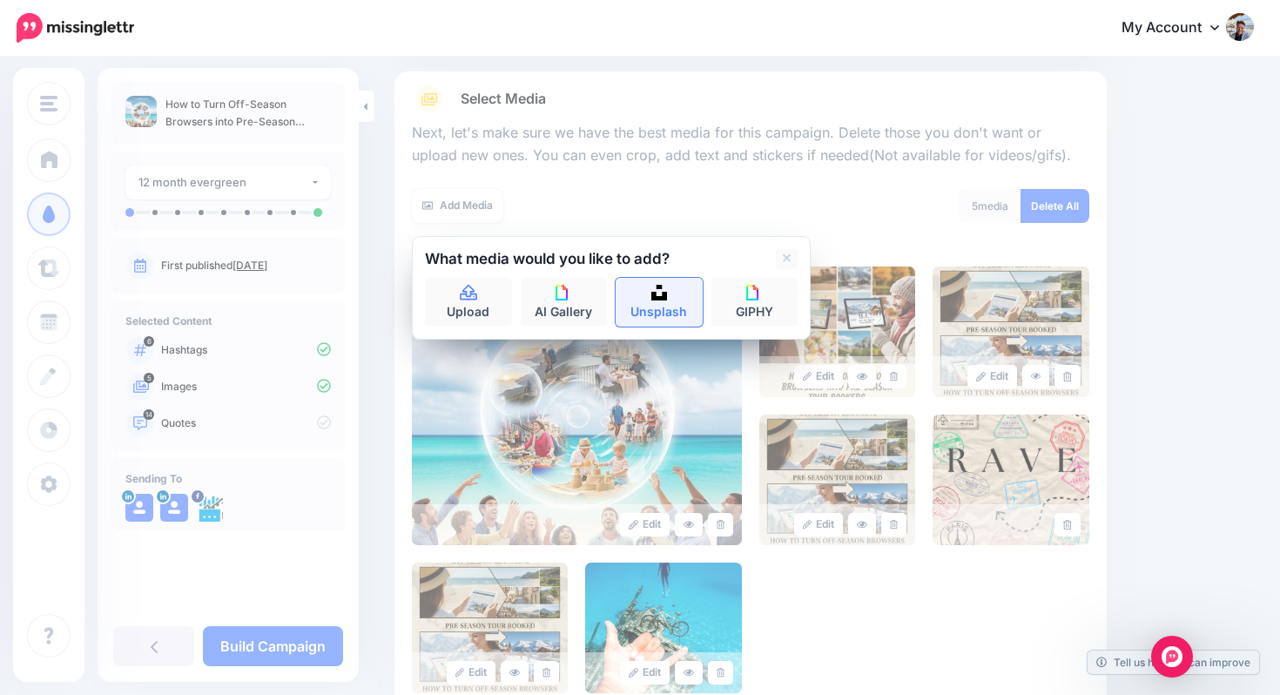
click at [649, 301] on link "Unsplash" at bounding box center [659, 302] width 87 height 49
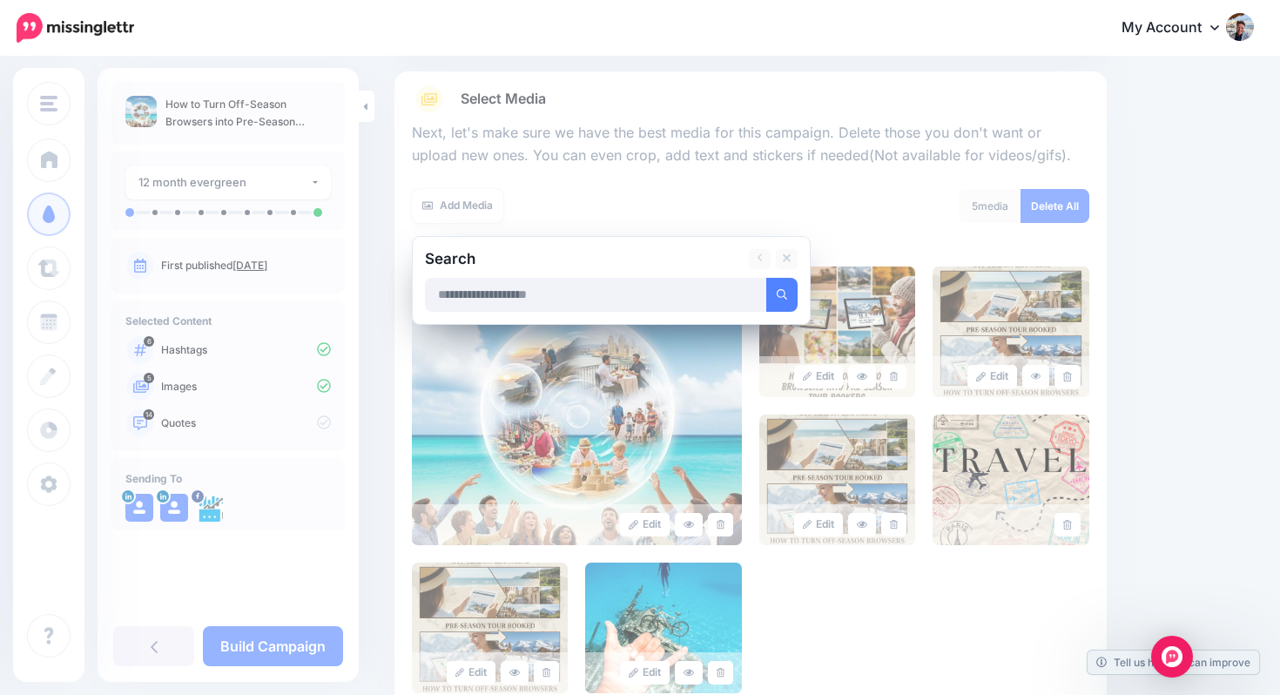
click at [632, 301] on input "text" at bounding box center [596, 295] width 342 height 34
click at [767, 278] on button "submit" at bounding box center [782, 295] width 31 height 34
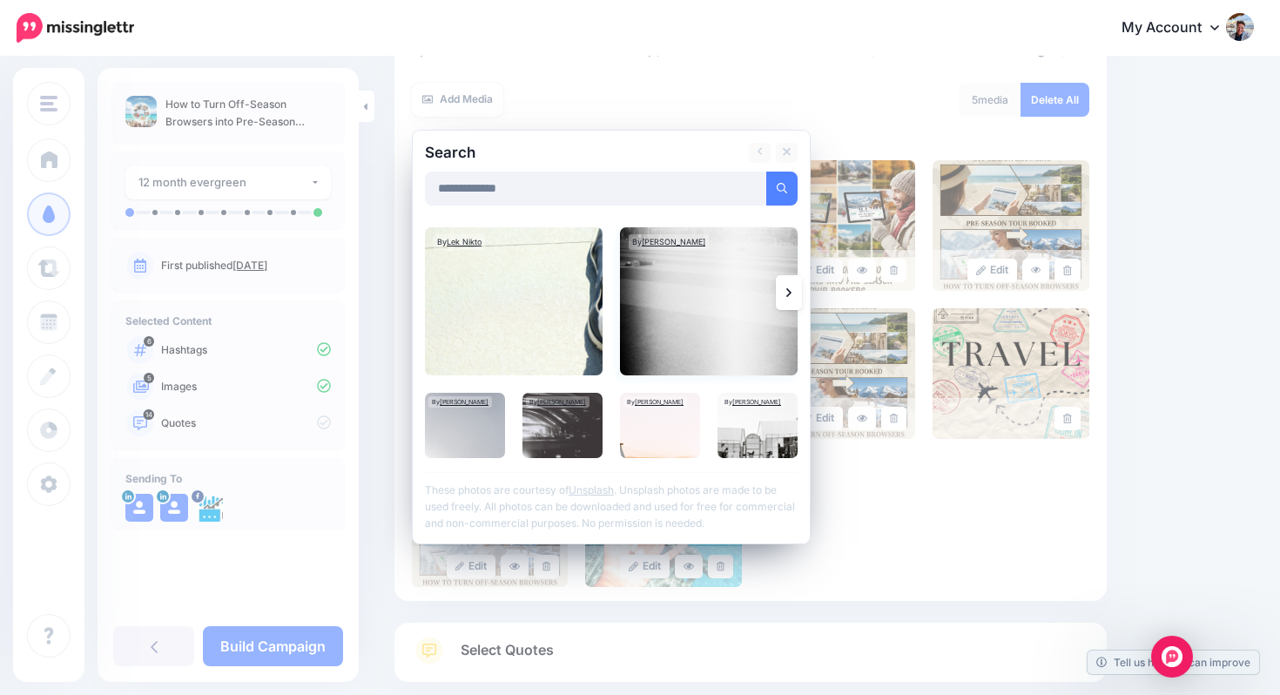
scroll to position [283, 0]
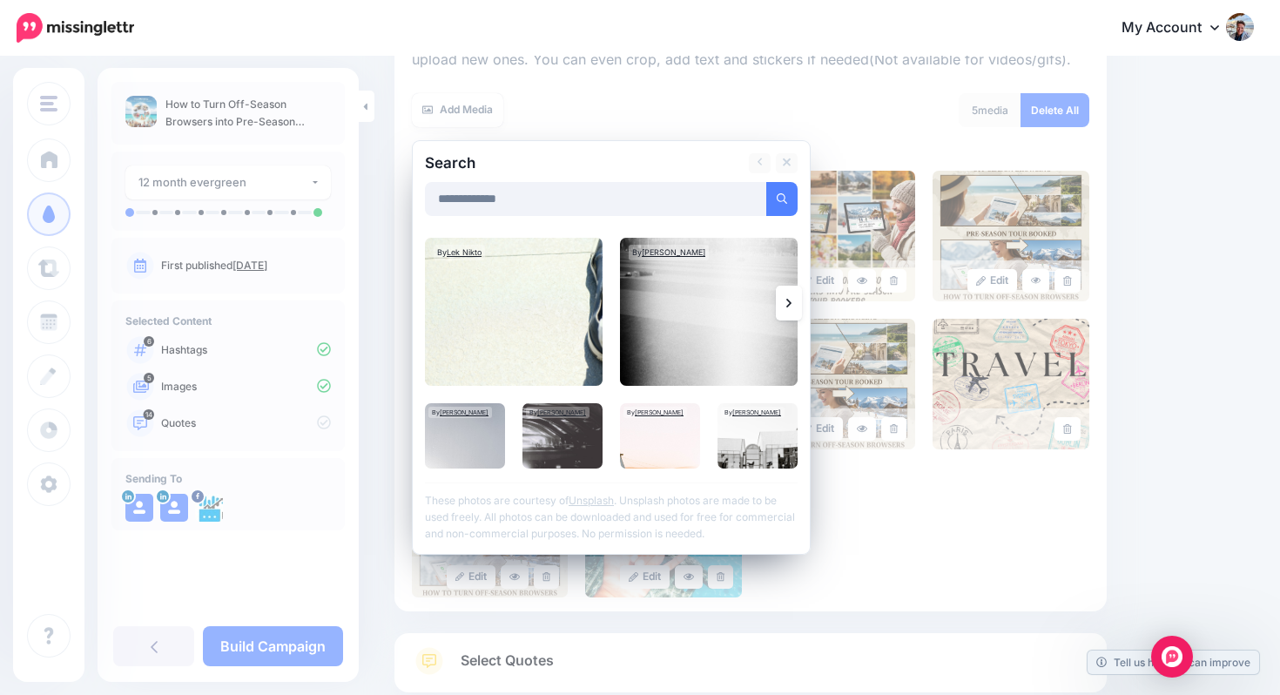
click at [788, 303] on icon at bounding box center [789, 303] width 5 height 14
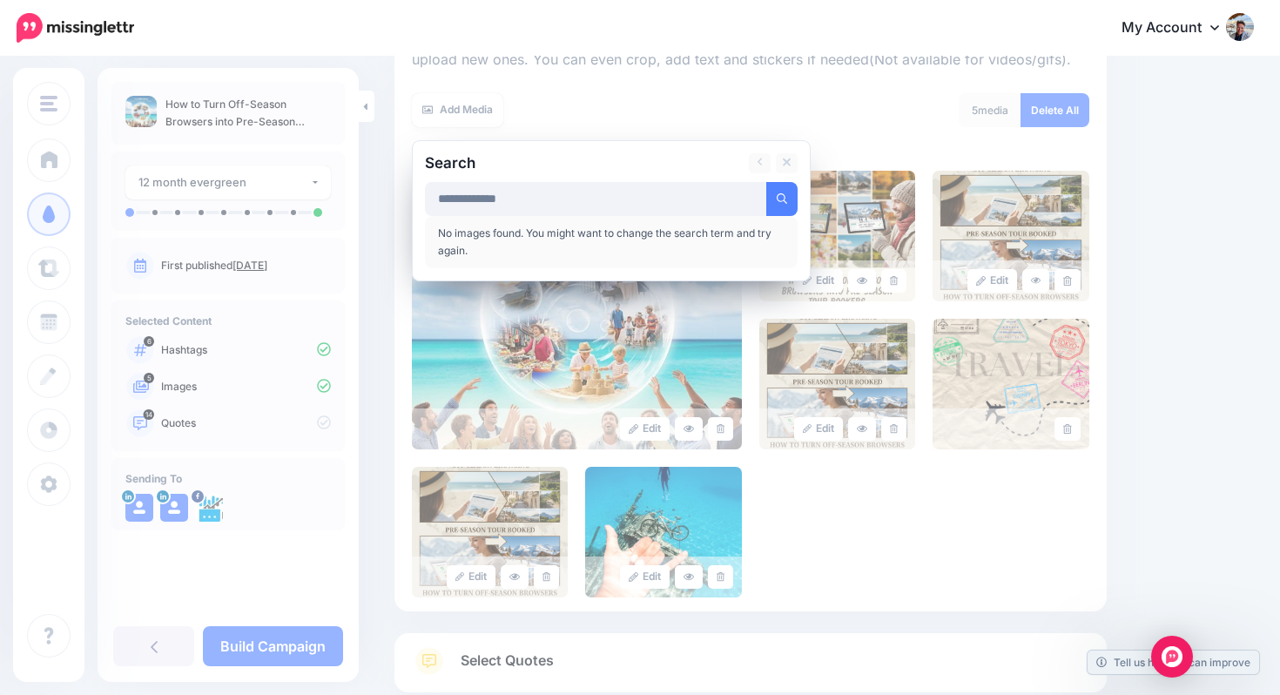
click at [788, 303] on div "Edit Edit Edit" at bounding box center [751, 384] width 678 height 427
drag, startPoint x: 743, startPoint y: 203, endPoint x: 428, endPoint y: 184, distance: 315.9
click at [428, 184] on input "**********" at bounding box center [596, 199] width 342 height 34
type input "**********"
click at [767, 182] on button "submit" at bounding box center [782, 199] width 31 height 34
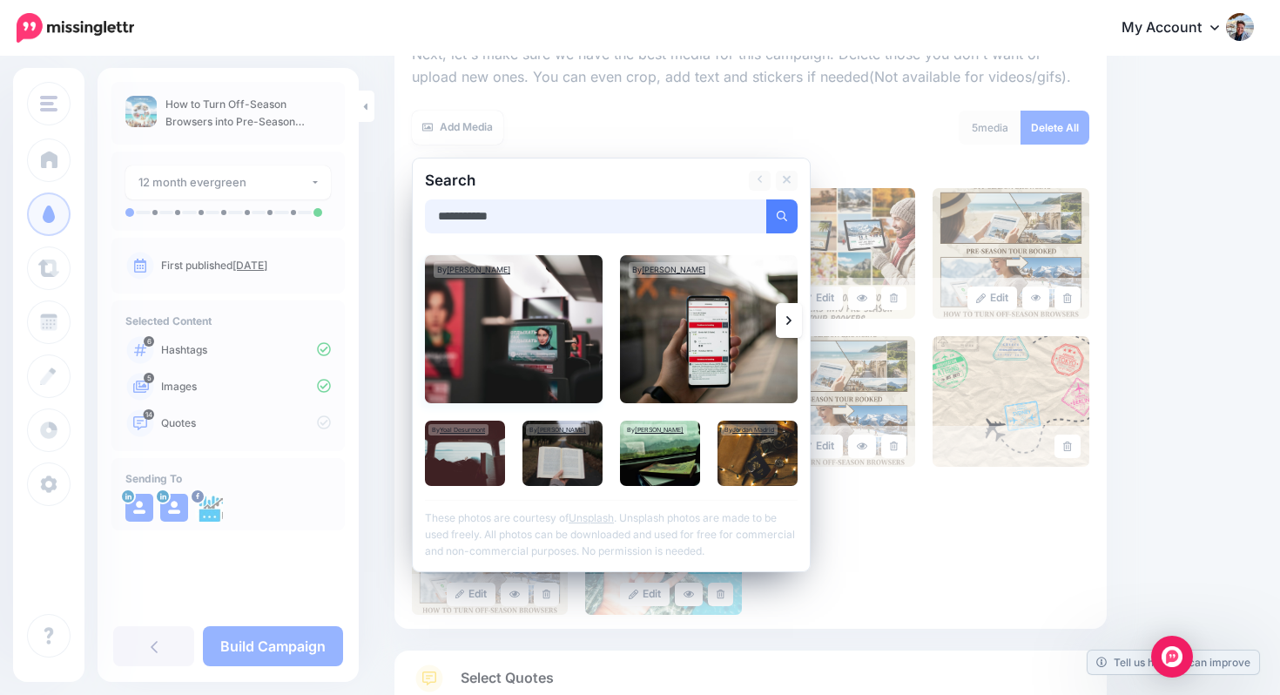
scroll to position [271, 0]
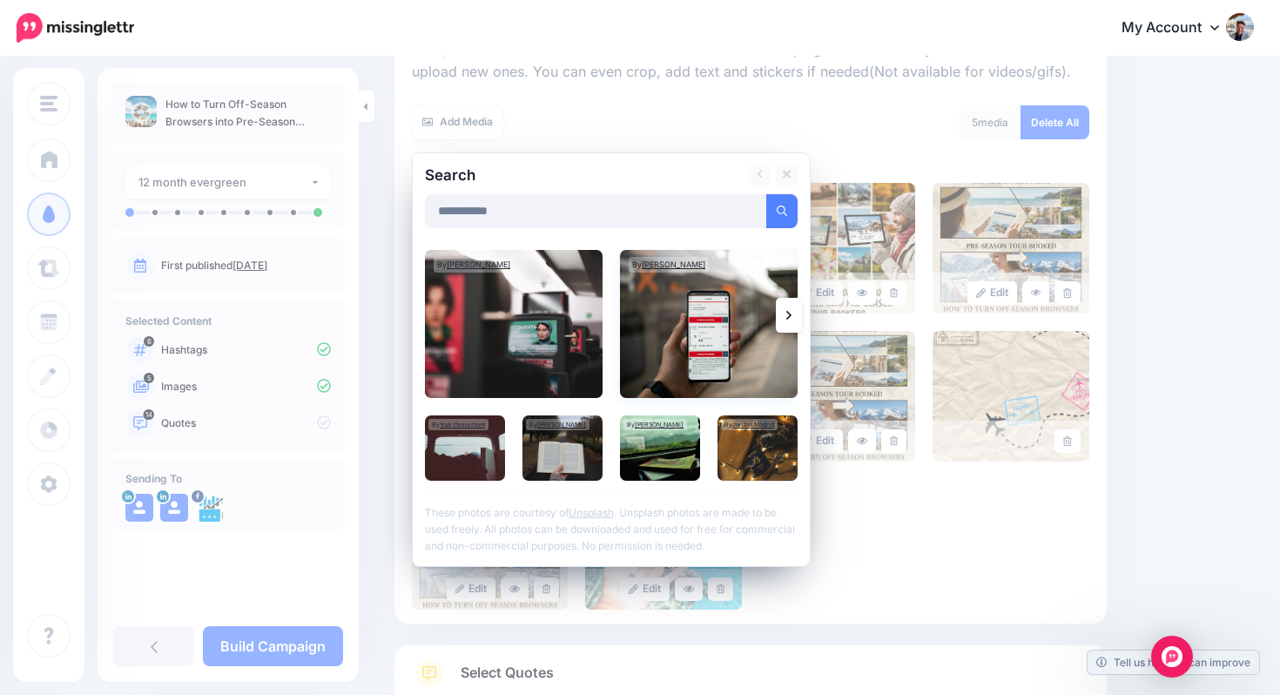
click at [672, 328] on img at bounding box center [709, 324] width 178 height 148
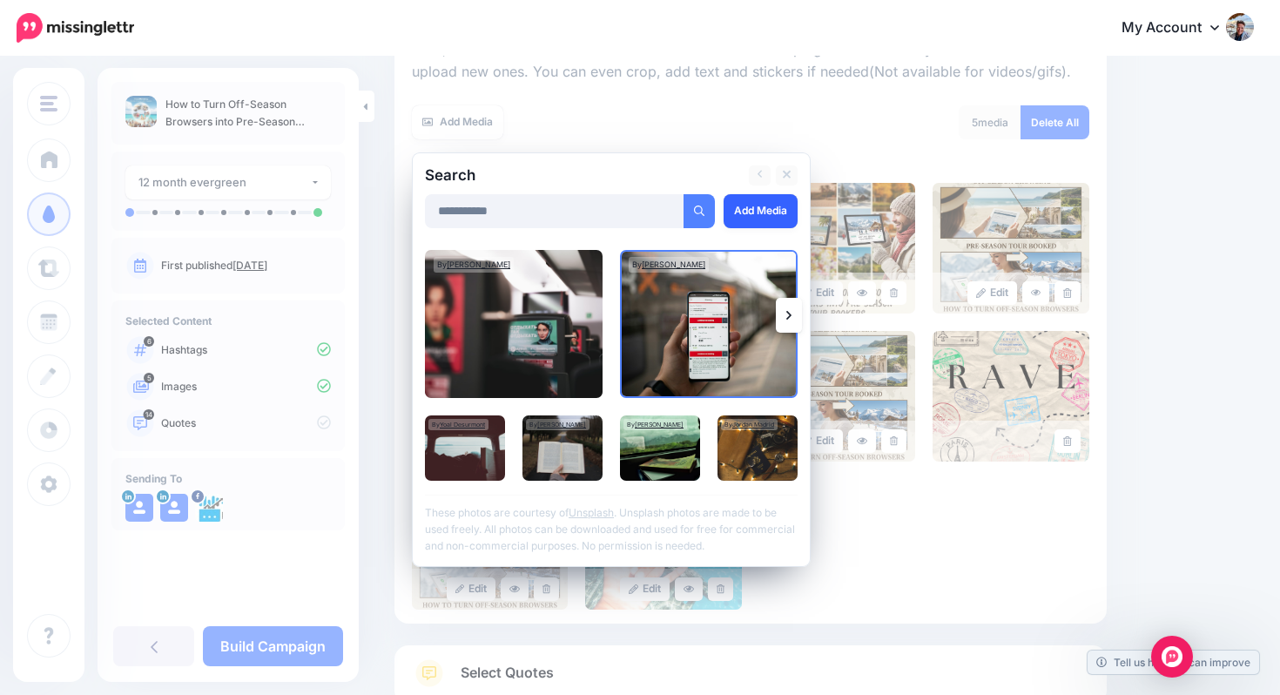
click at [757, 214] on link "Add Media" at bounding box center [761, 211] width 74 height 34
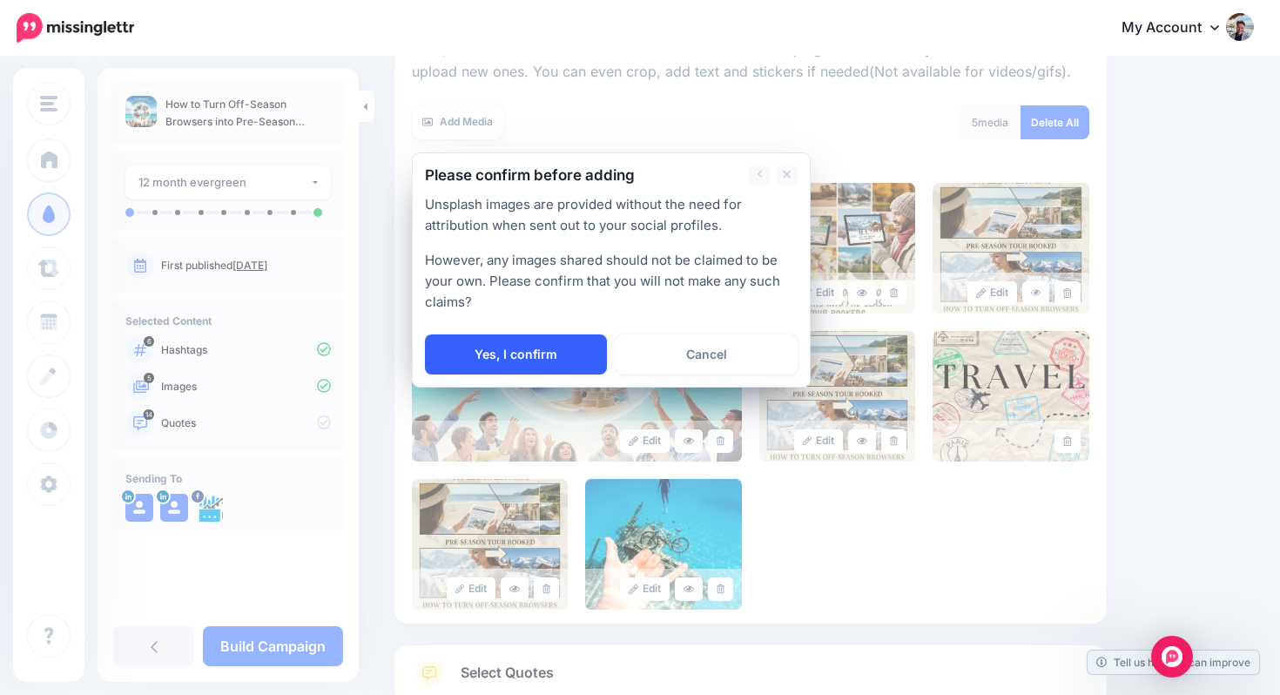
click at [547, 338] on link "Yes, I confirm" at bounding box center [516, 354] width 182 height 40
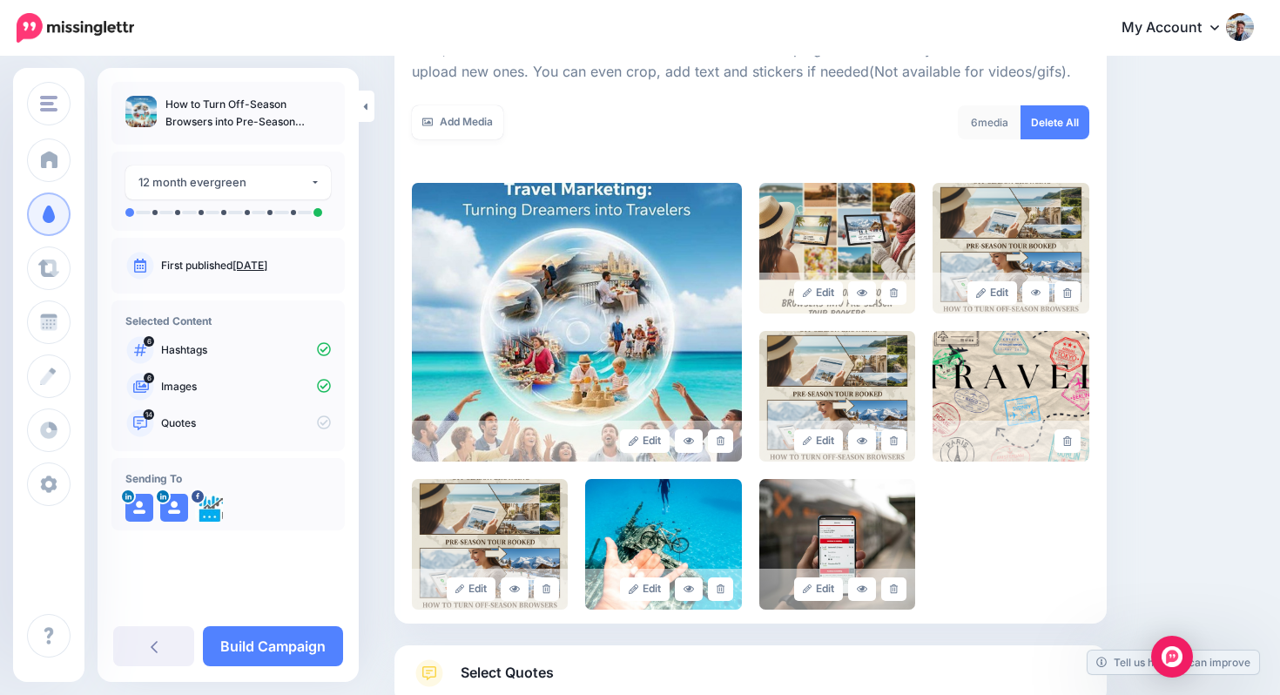
scroll to position [394, 0]
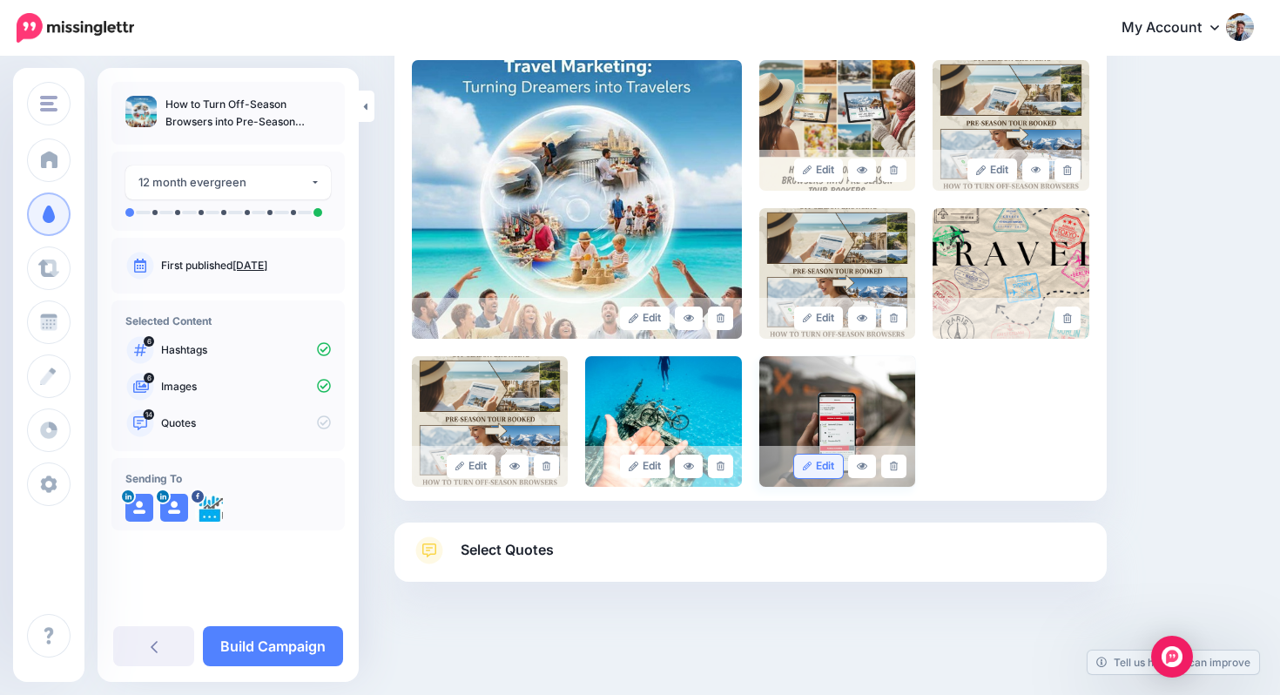
click at [820, 465] on link "Edit" at bounding box center [819, 467] width 50 height 24
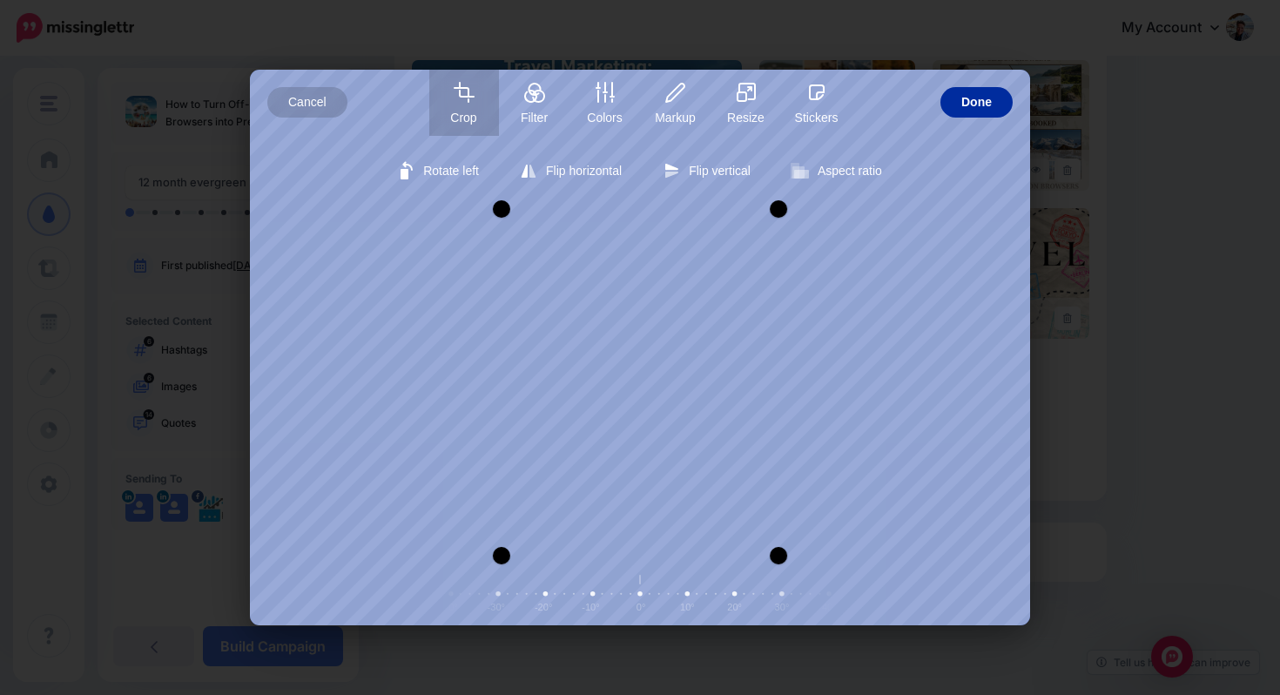
click at [968, 99] on span "Done" at bounding box center [977, 102] width 30 height 30
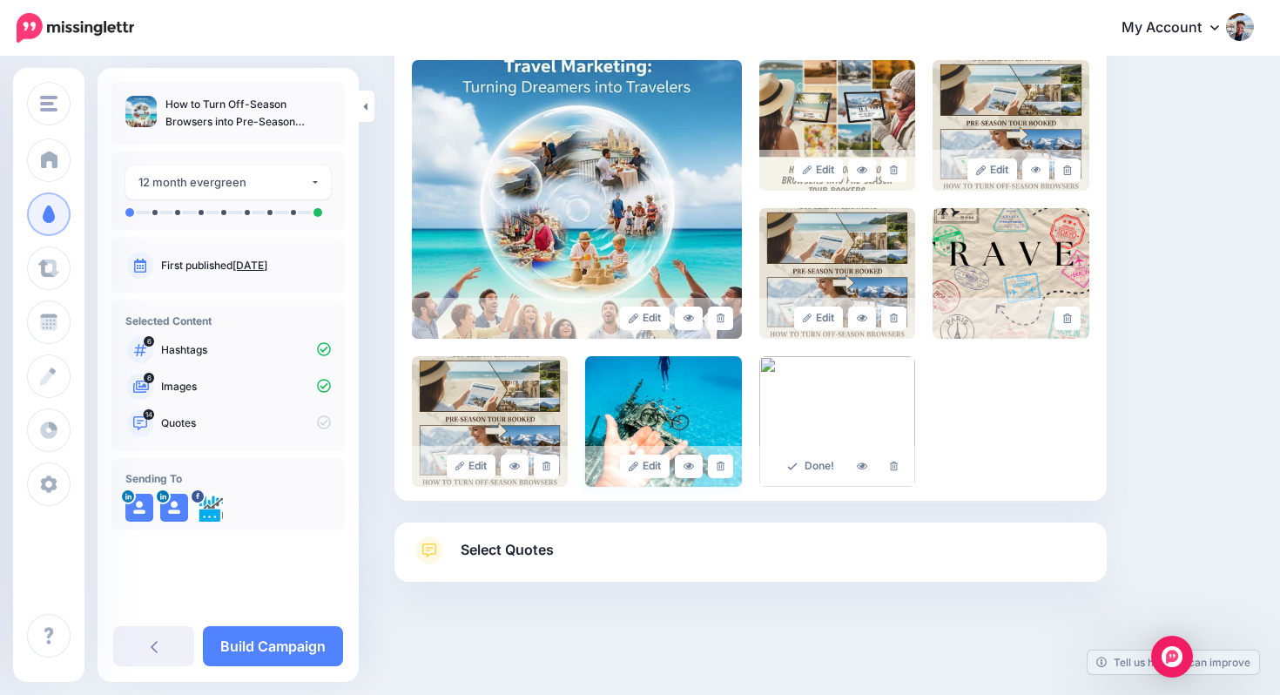
click at [684, 409] on img at bounding box center [663, 421] width 156 height 131
click at [645, 463] on link "Edit" at bounding box center [645, 467] width 50 height 24
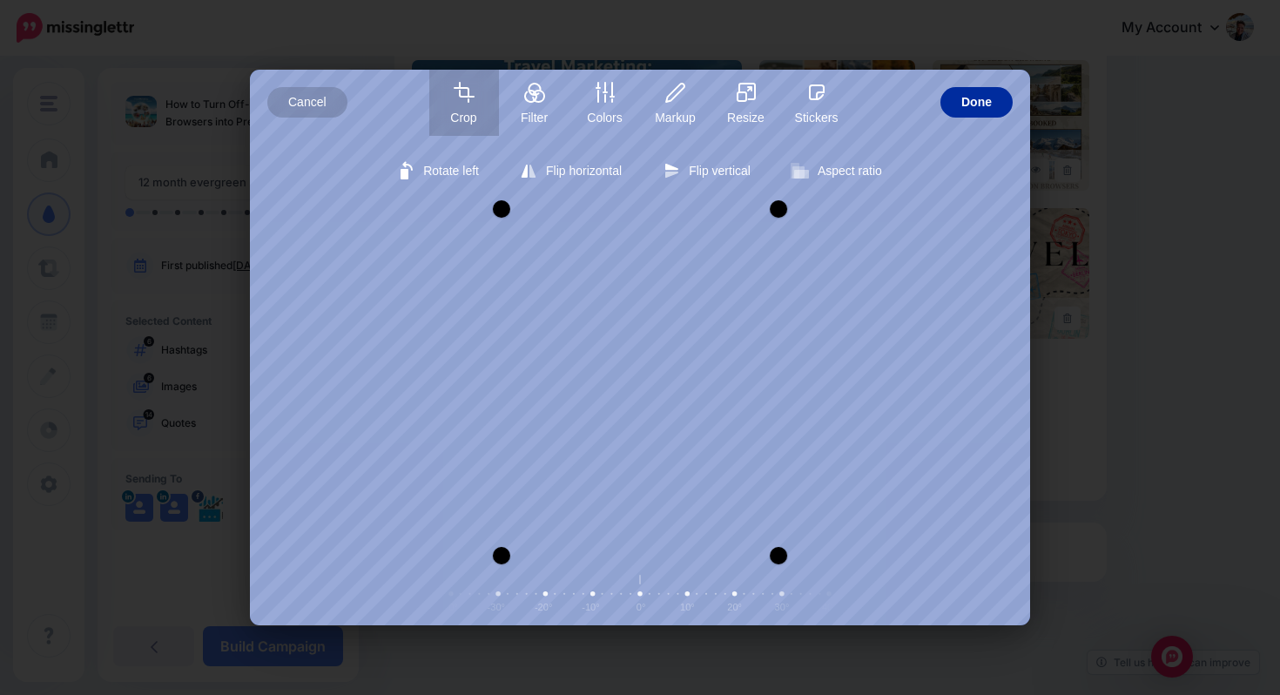
click at [982, 96] on span "Done" at bounding box center [977, 102] width 30 height 30
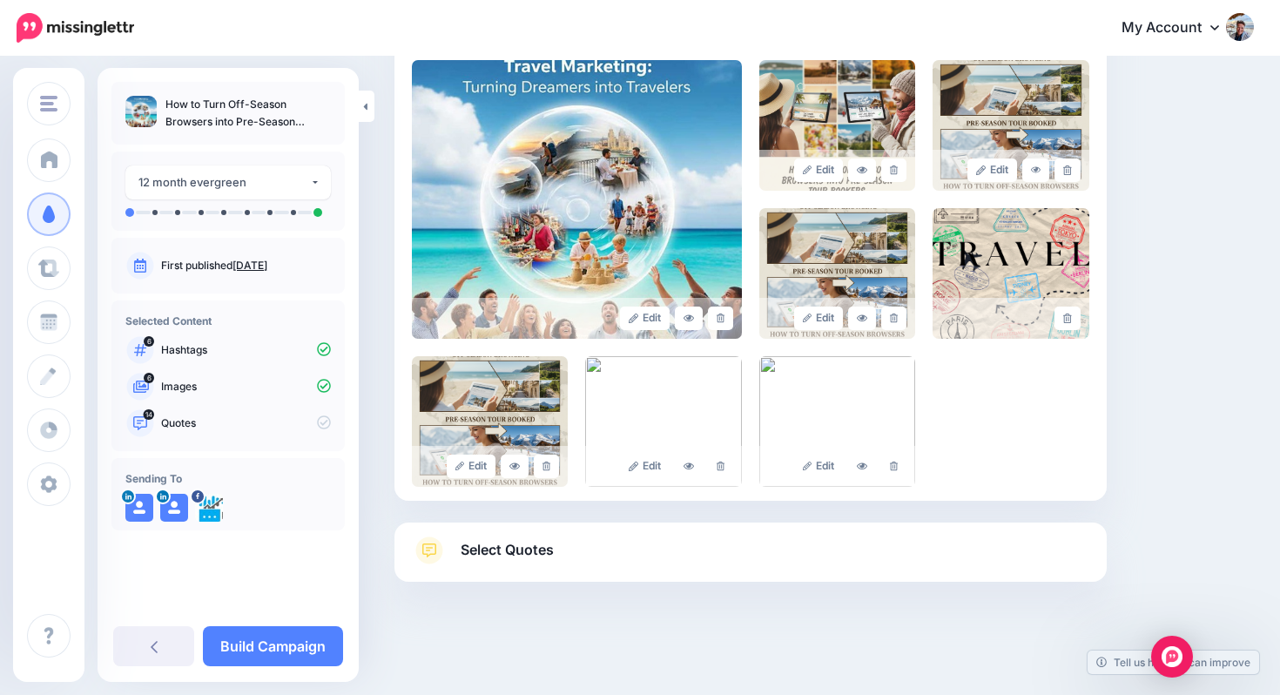
click at [476, 553] on span "Select Quotes" at bounding box center [507, 550] width 93 height 24
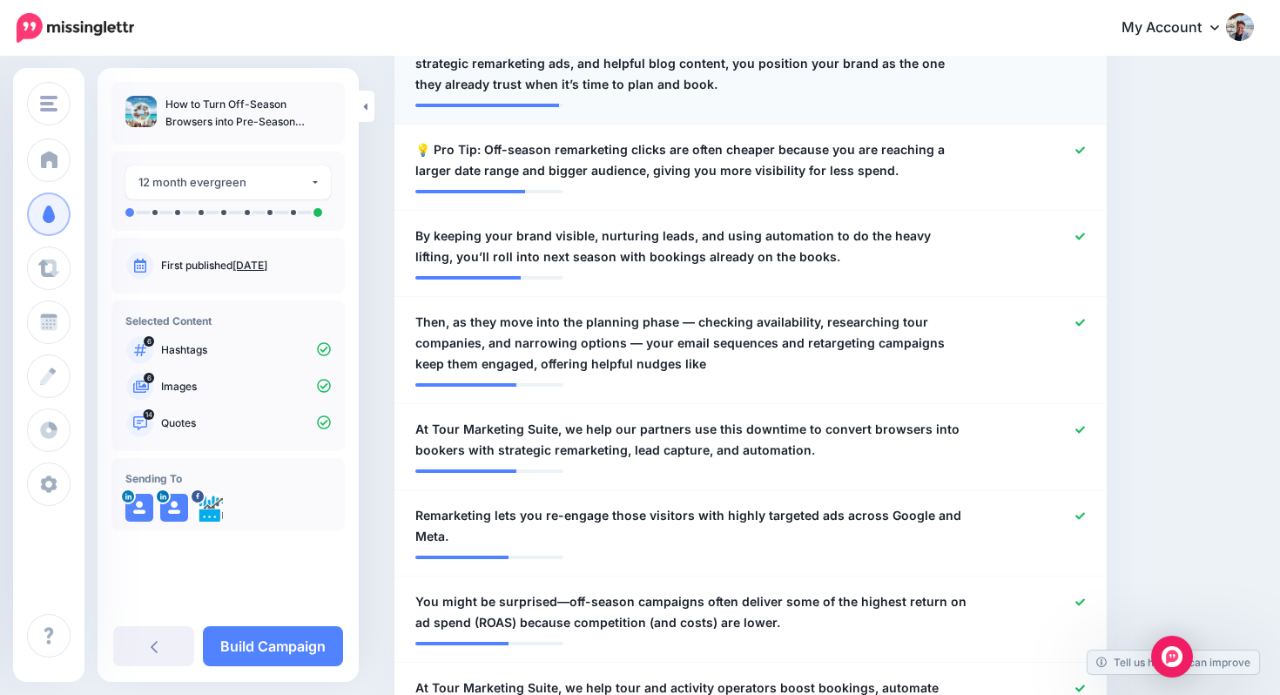
scroll to position [690, 0]
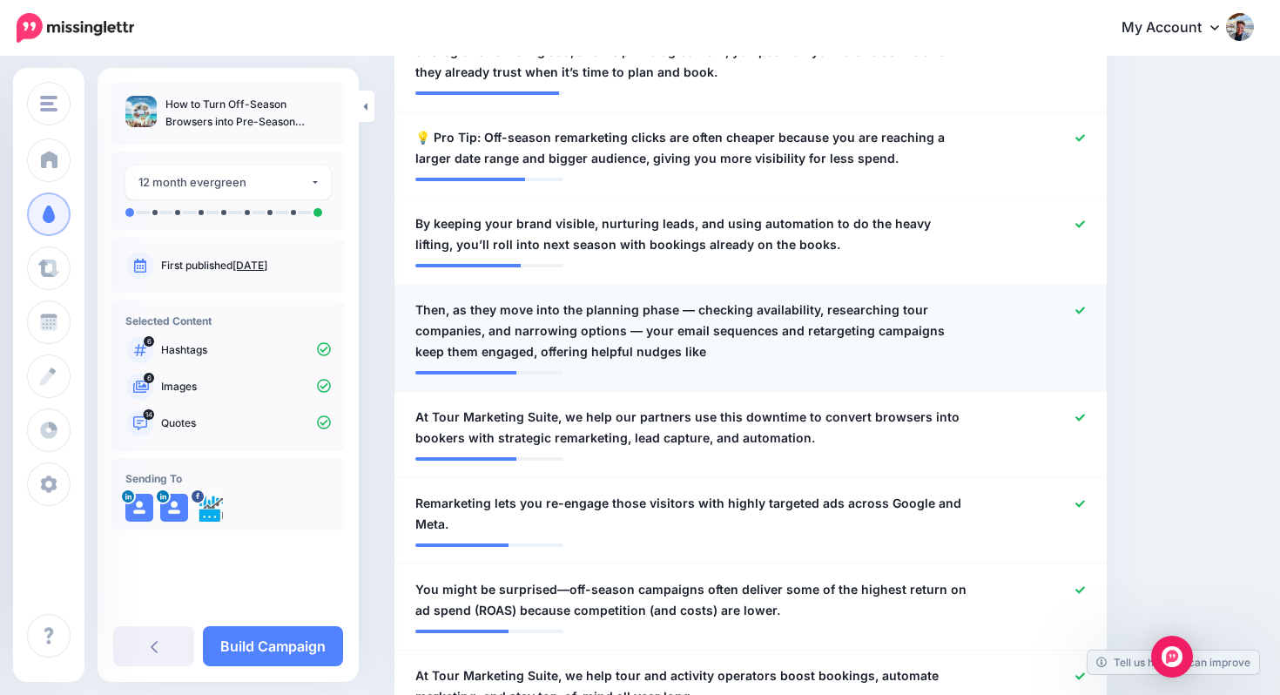
click at [765, 340] on span "Then, as they move into the planning phase — checking availability, researching…" at bounding box center [693, 331] width 554 height 63
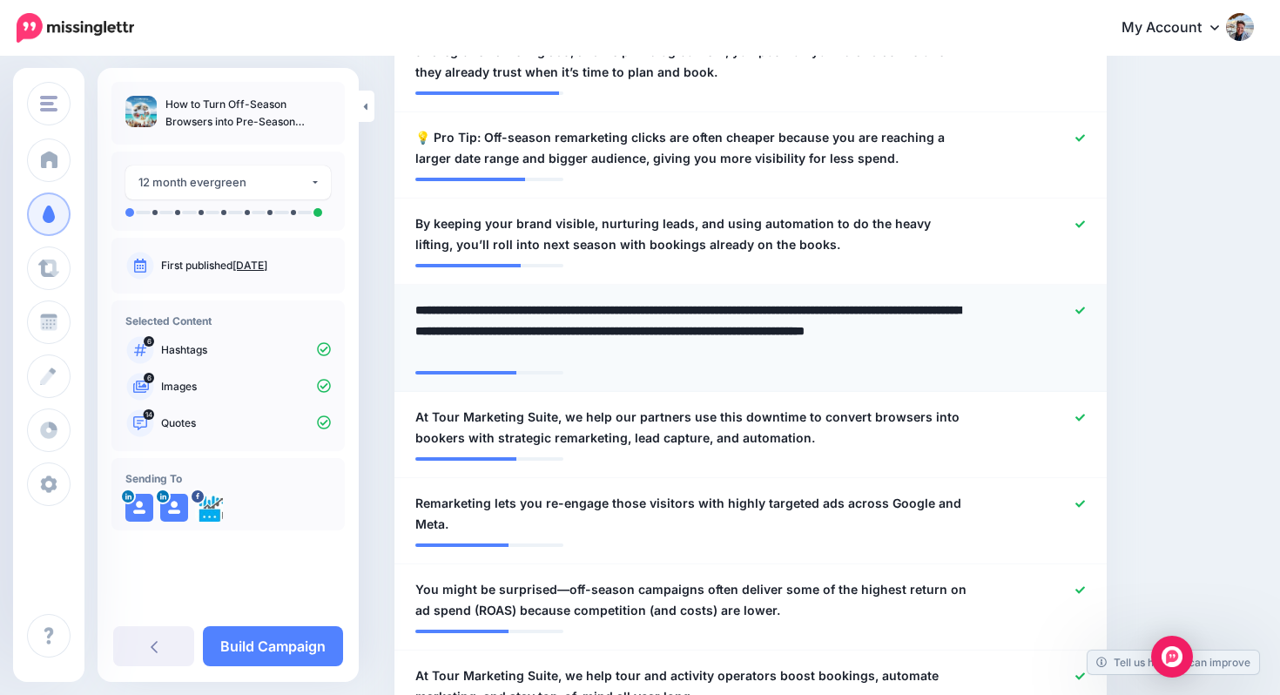
click at [1083, 310] on icon at bounding box center [1081, 310] width 10 height 7
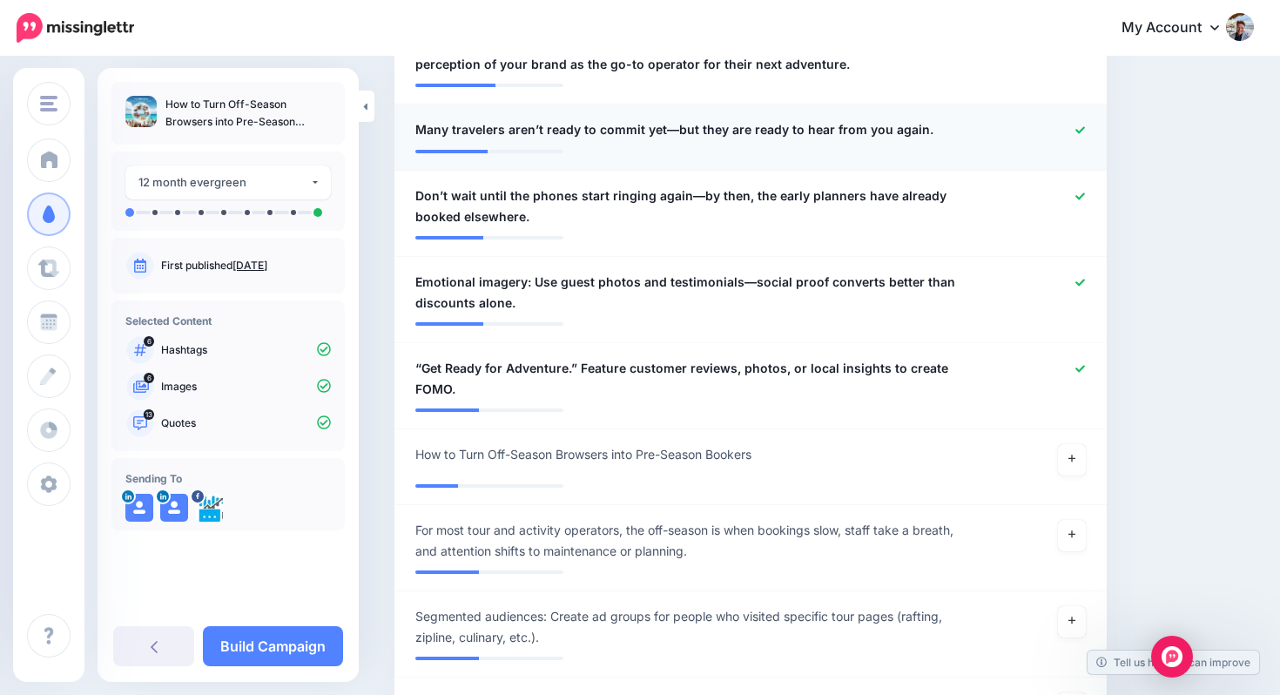
scroll to position [1413, 0]
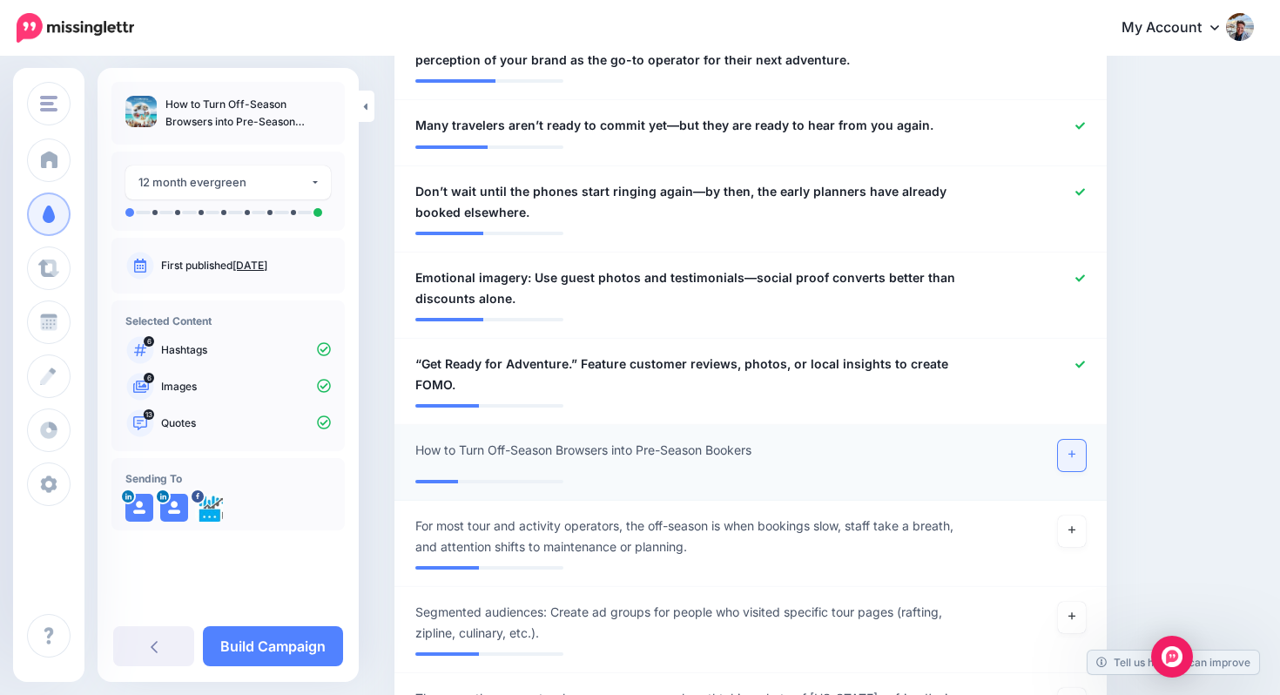
click at [1071, 459] on link at bounding box center [1072, 455] width 28 height 31
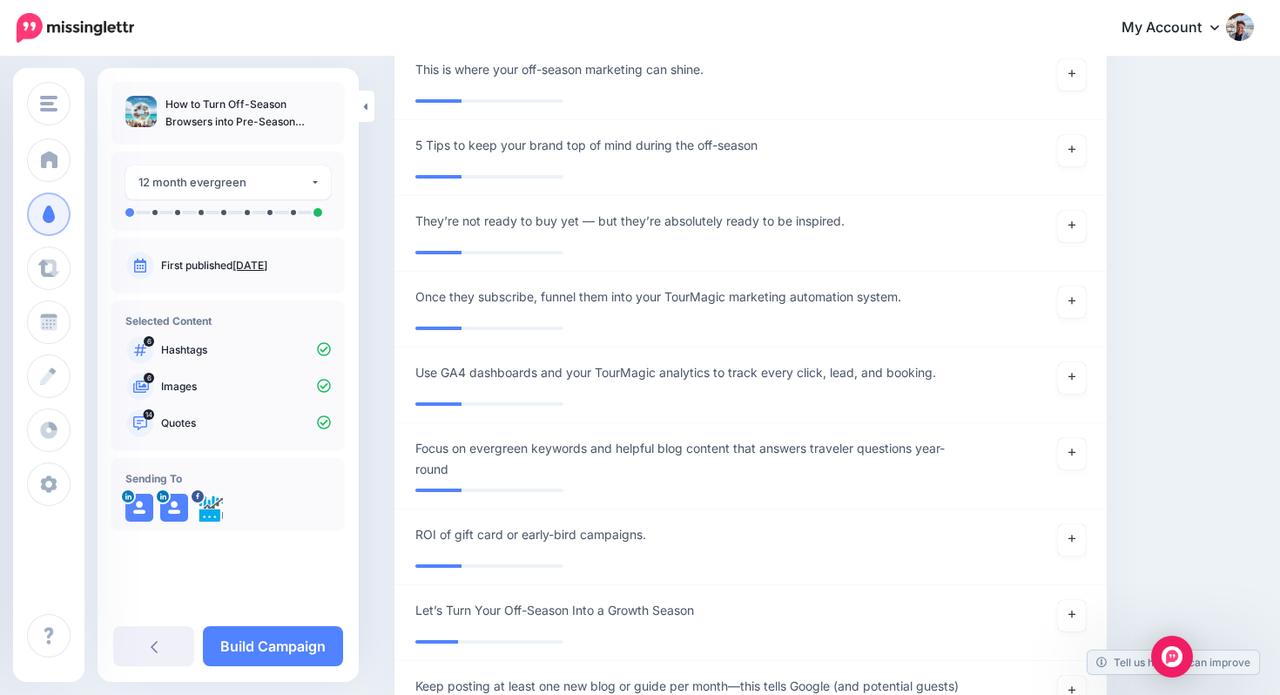
scroll to position [2866, 0]
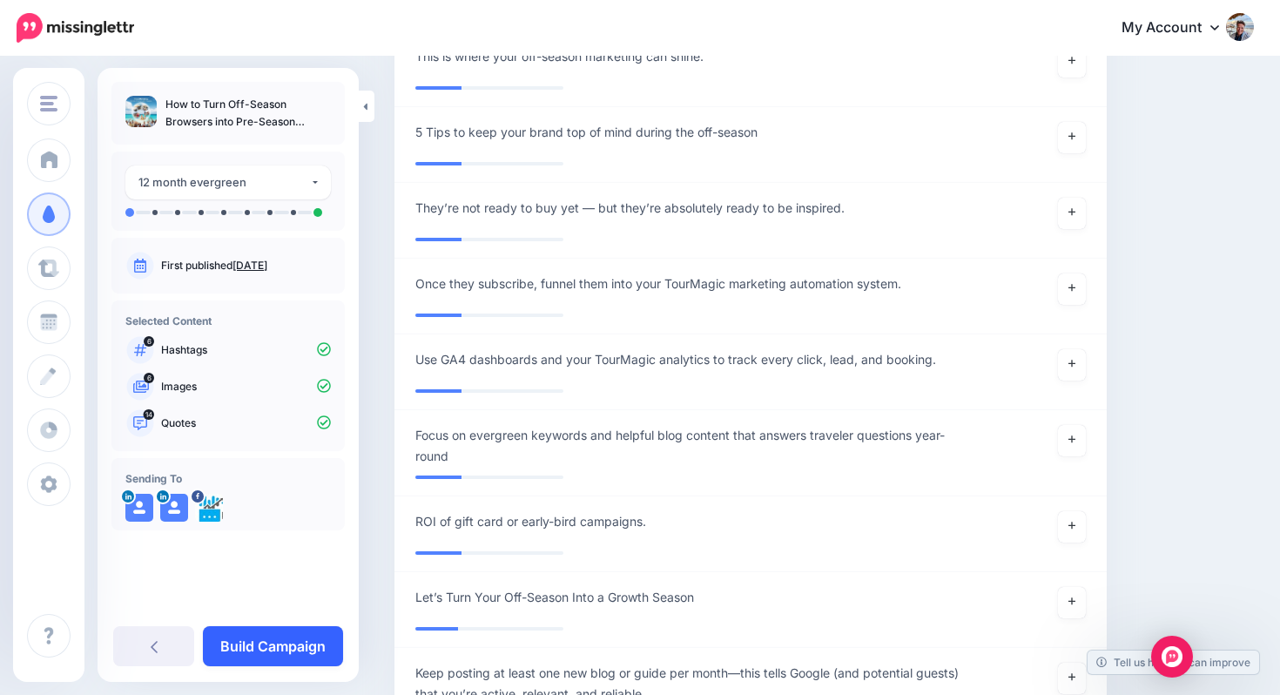
click at [273, 644] on link "Build Campaign" at bounding box center [273, 646] width 140 height 40
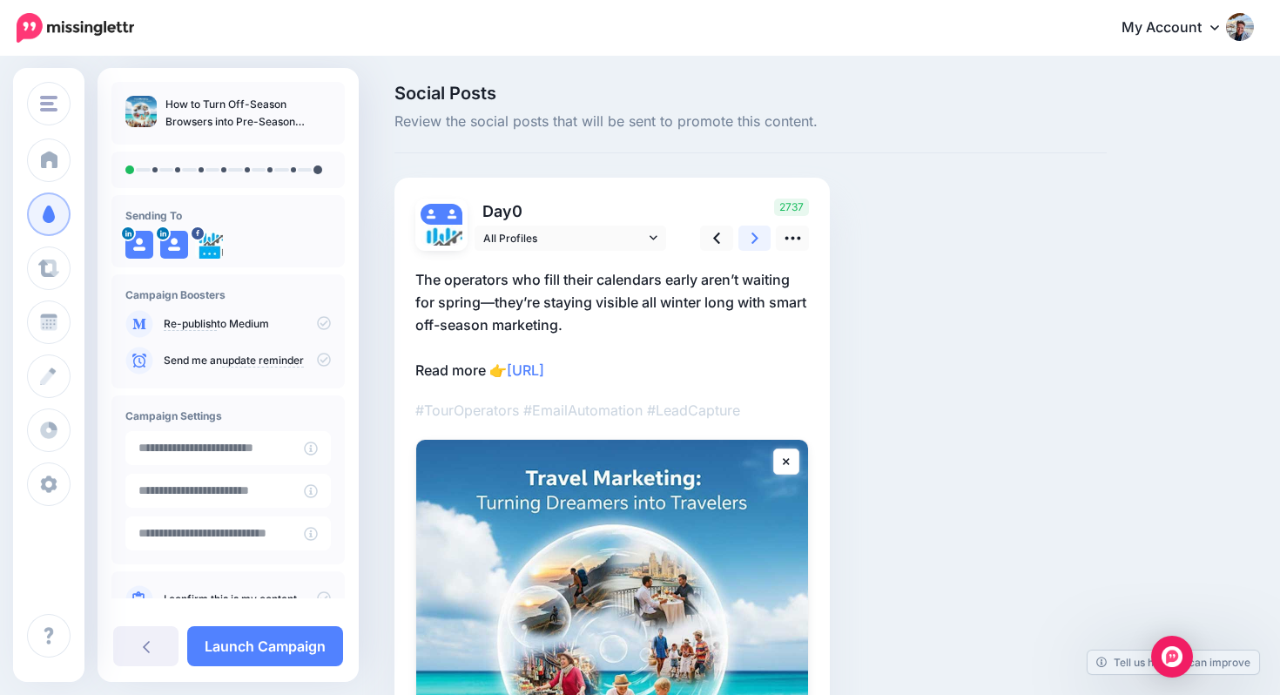
click at [747, 237] on link at bounding box center [755, 238] width 33 height 25
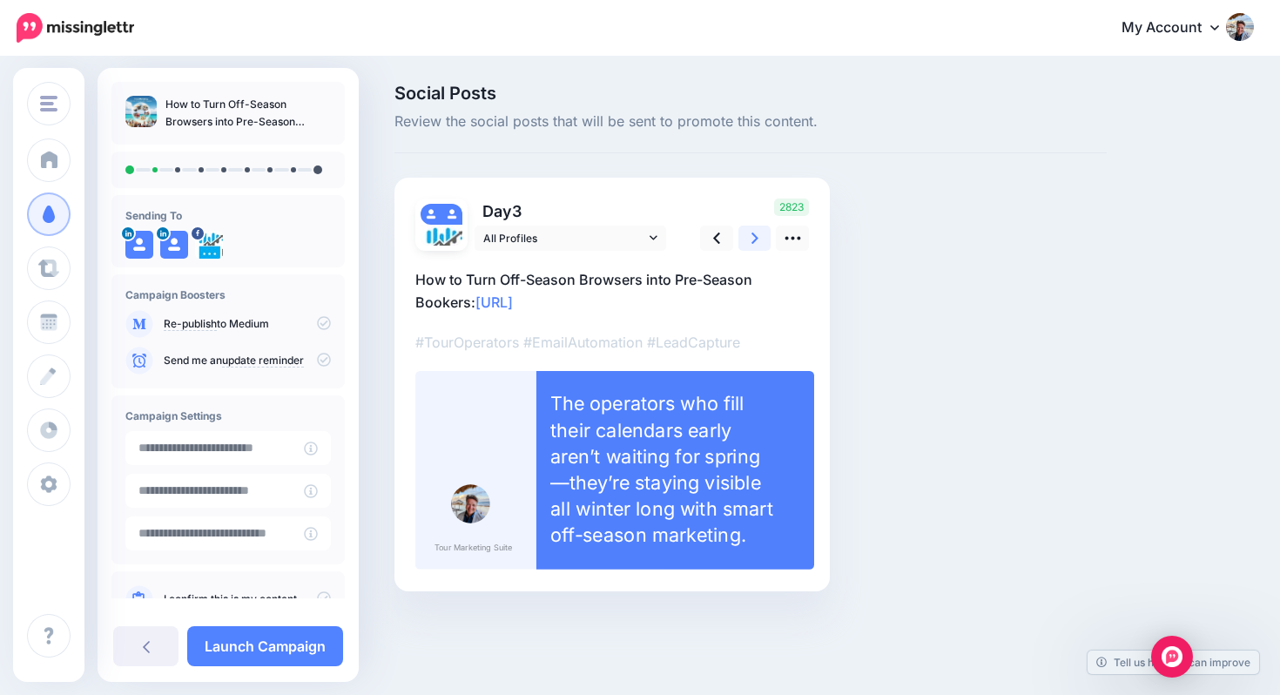
click at [747, 237] on link at bounding box center [755, 238] width 33 height 25
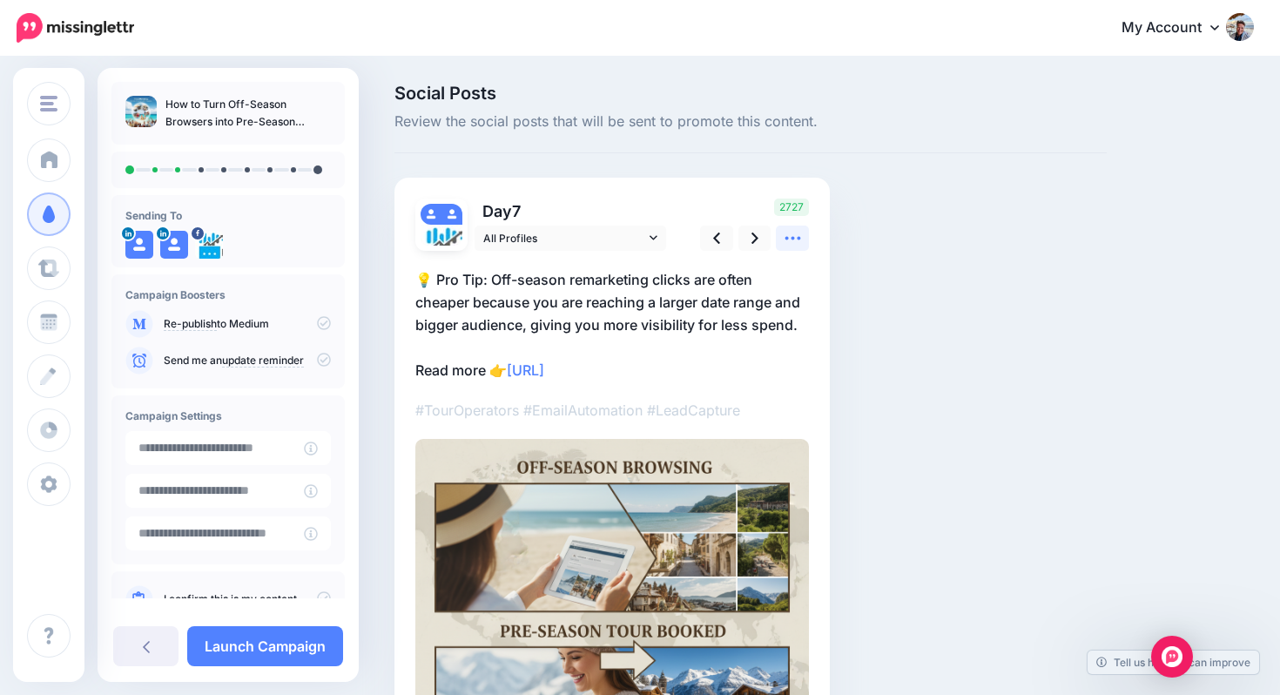
click at [790, 240] on icon at bounding box center [793, 238] width 18 height 18
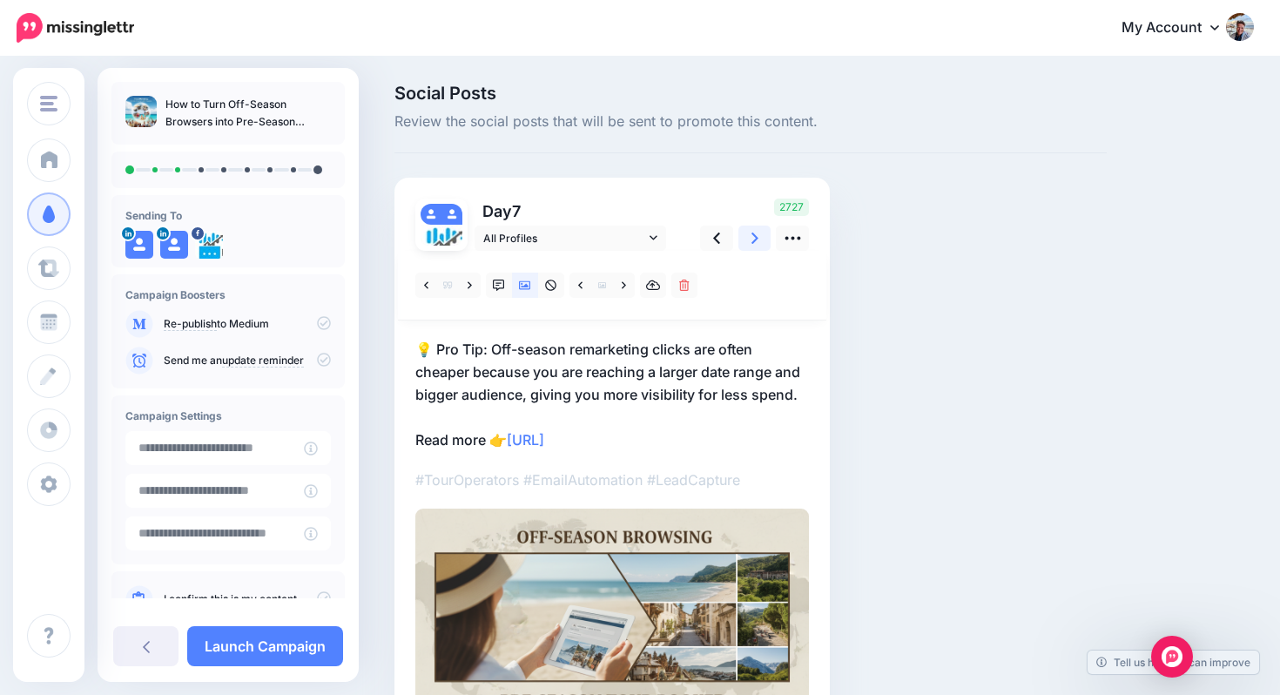
click at [760, 236] on link at bounding box center [755, 238] width 33 height 25
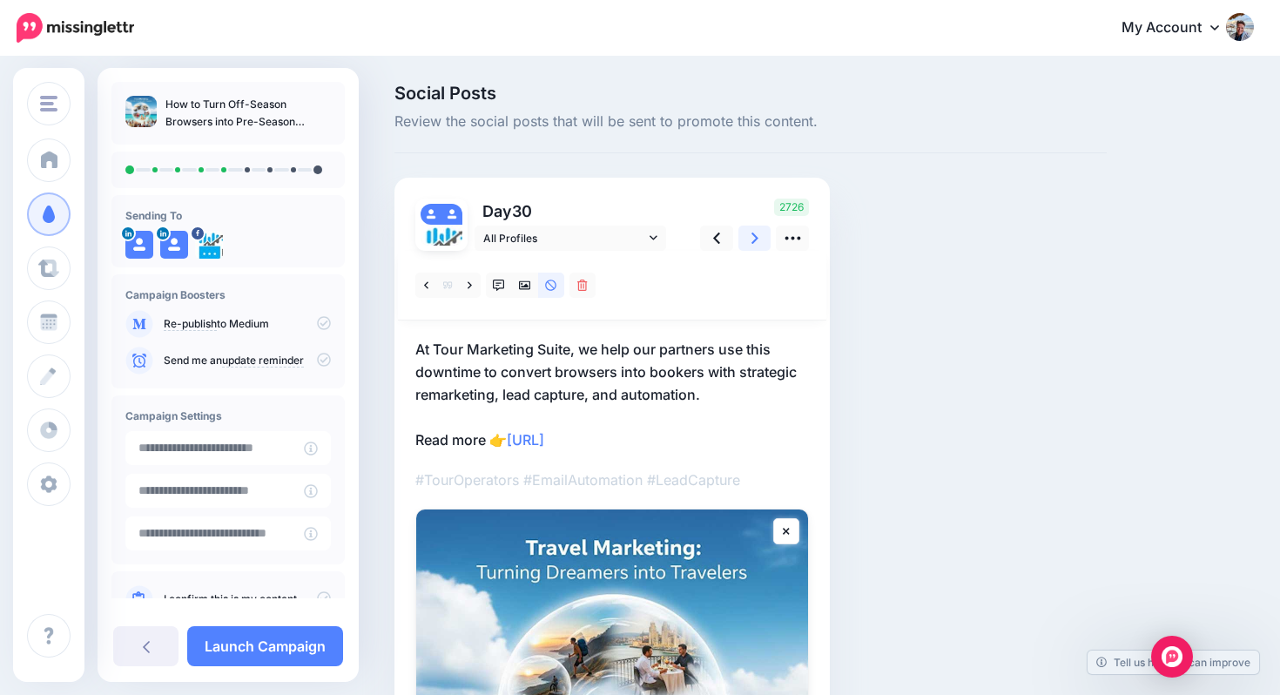
click at [760, 236] on link at bounding box center [755, 238] width 33 height 25
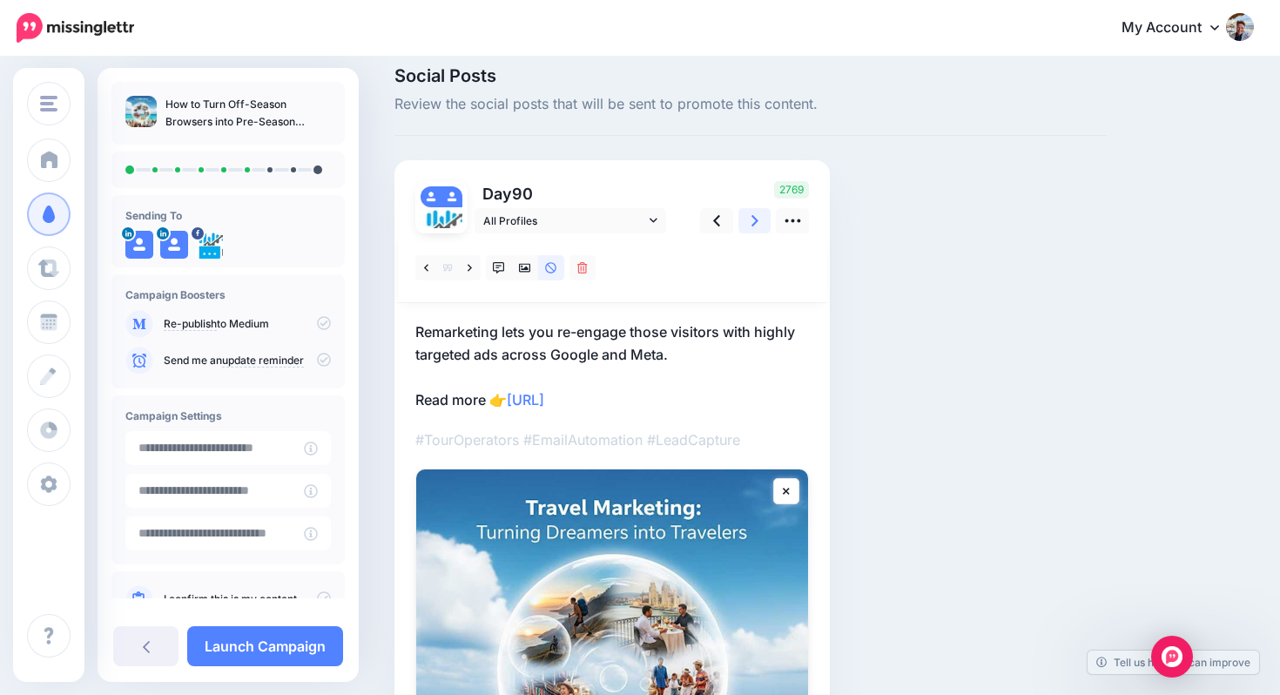
scroll to position [3, 0]
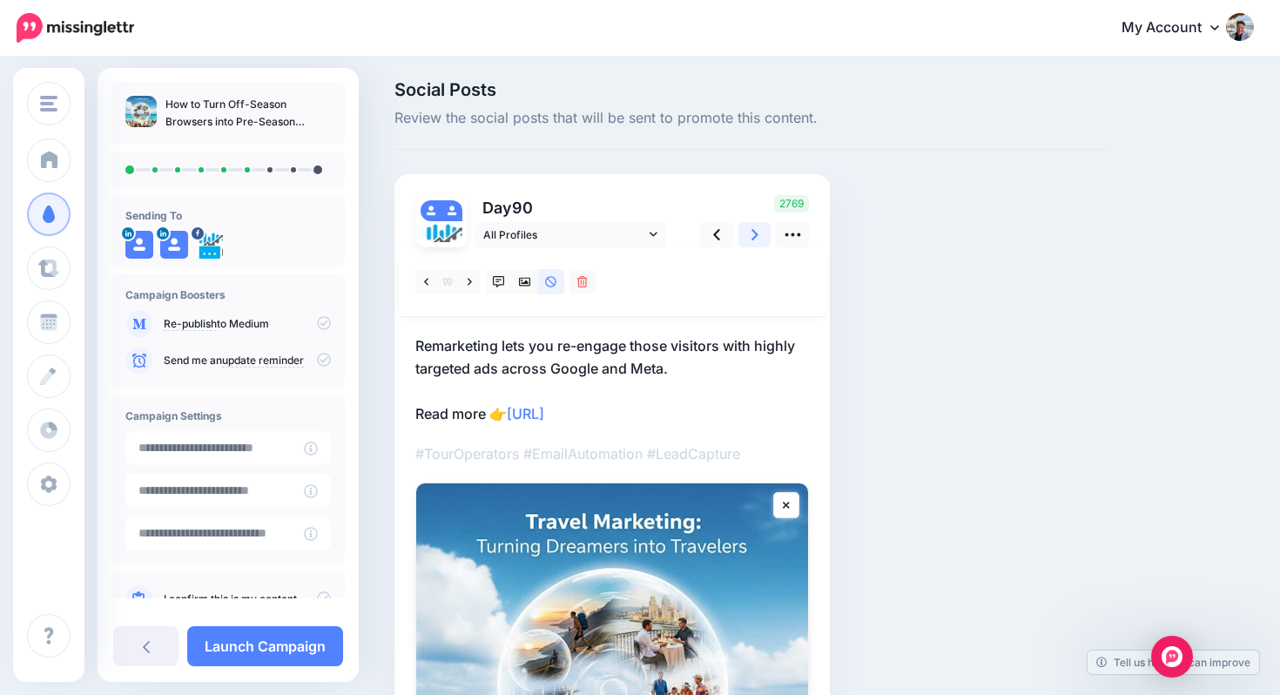
click at [754, 226] on icon at bounding box center [755, 235] width 7 height 18
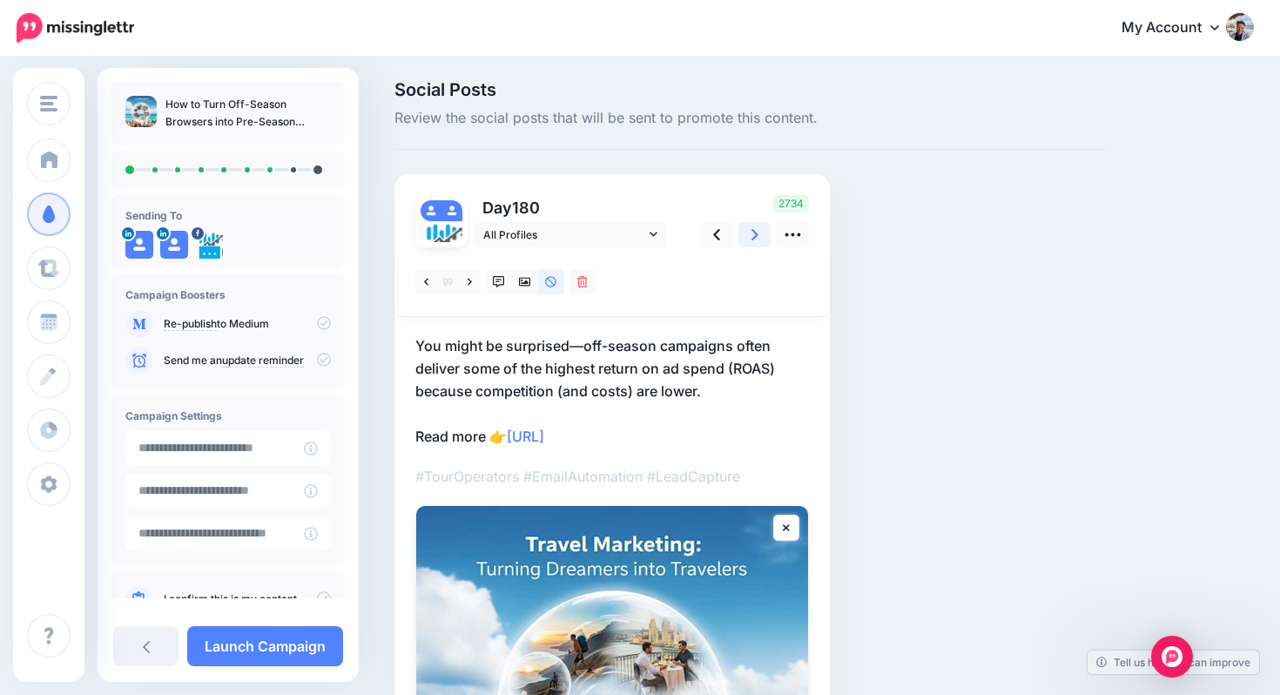
click at [753, 231] on icon at bounding box center [755, 234] width 7 height 11
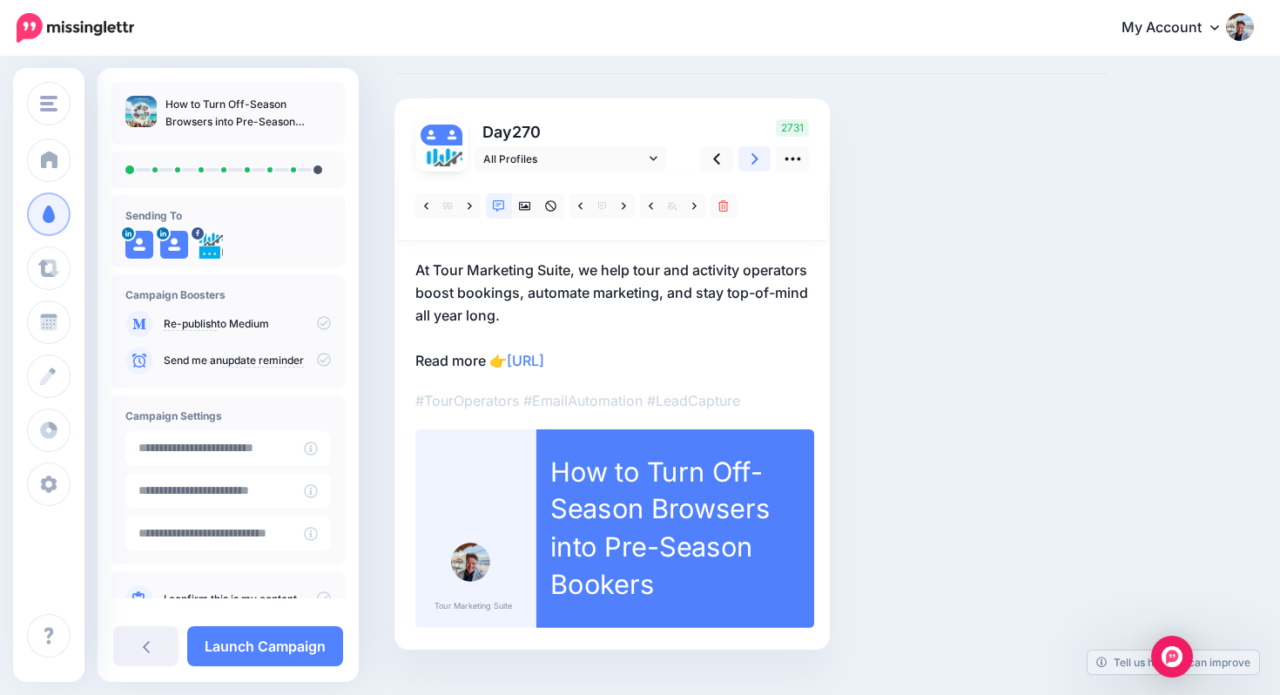
scroll to position [41, 0]
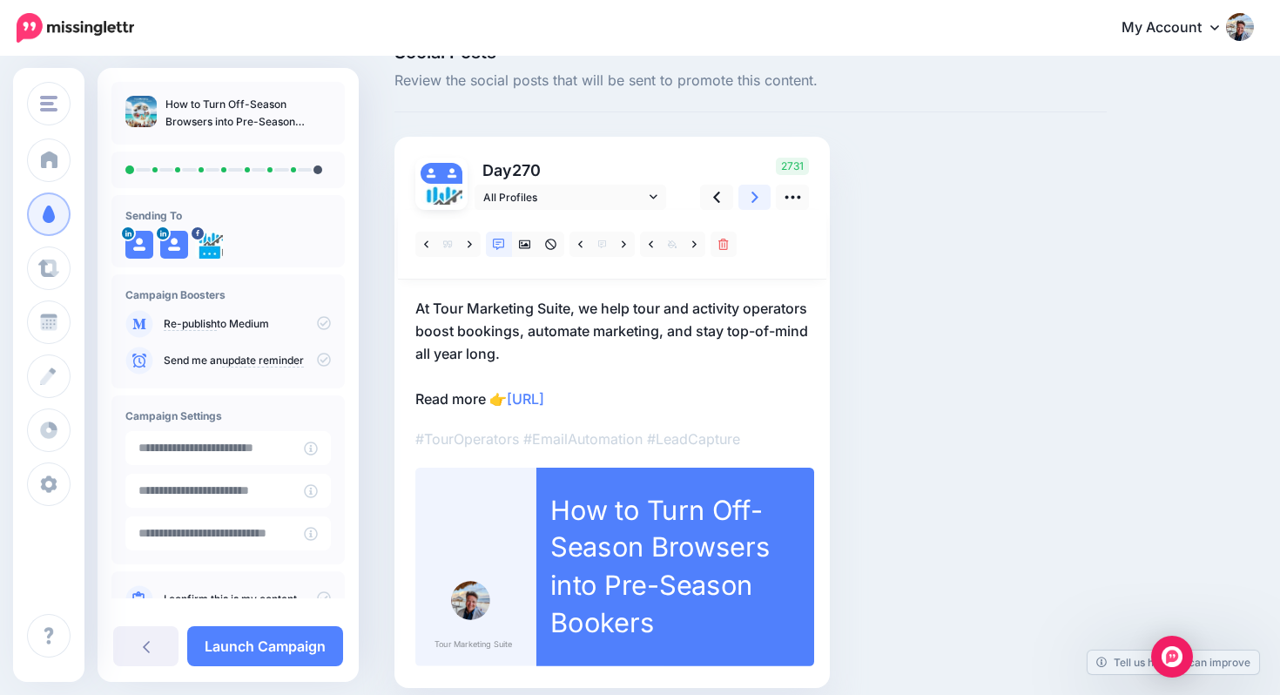
click at [754, 202] on icon at bounding box center [755, 197] width 7 height 18
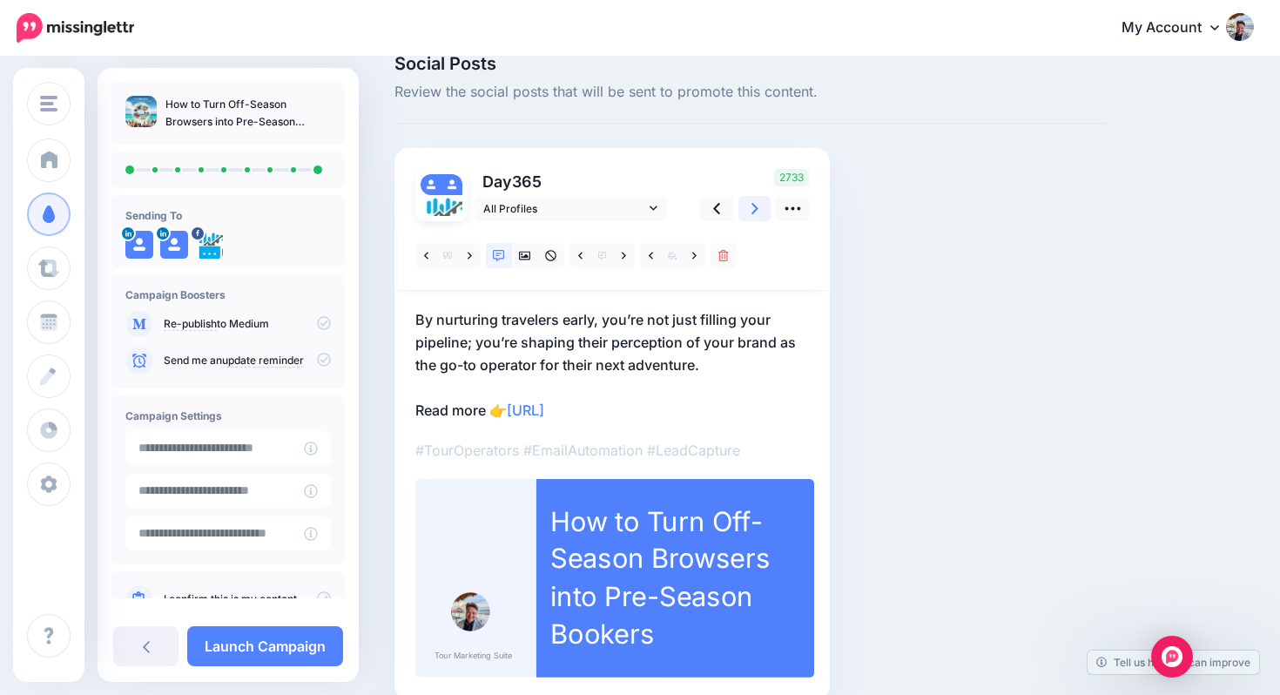
scroll to position [26, 0]
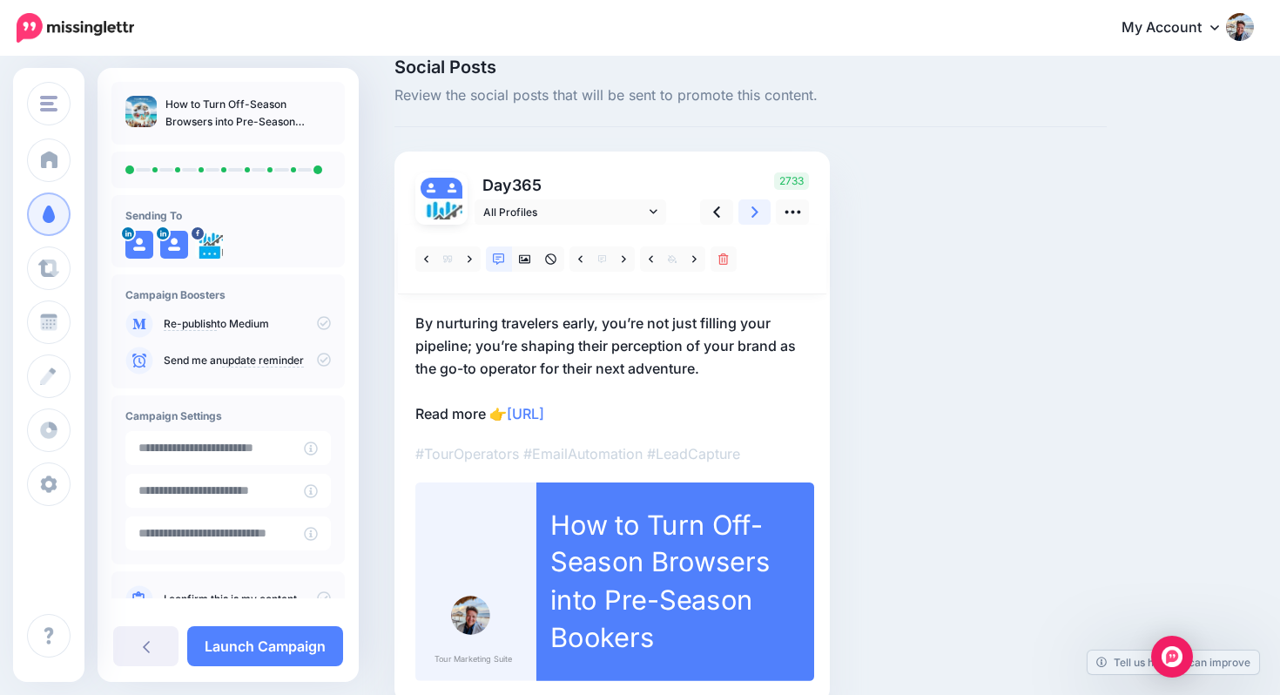
click at [752, 209] on icon at bounding box center [755, 212] width 7 height 18
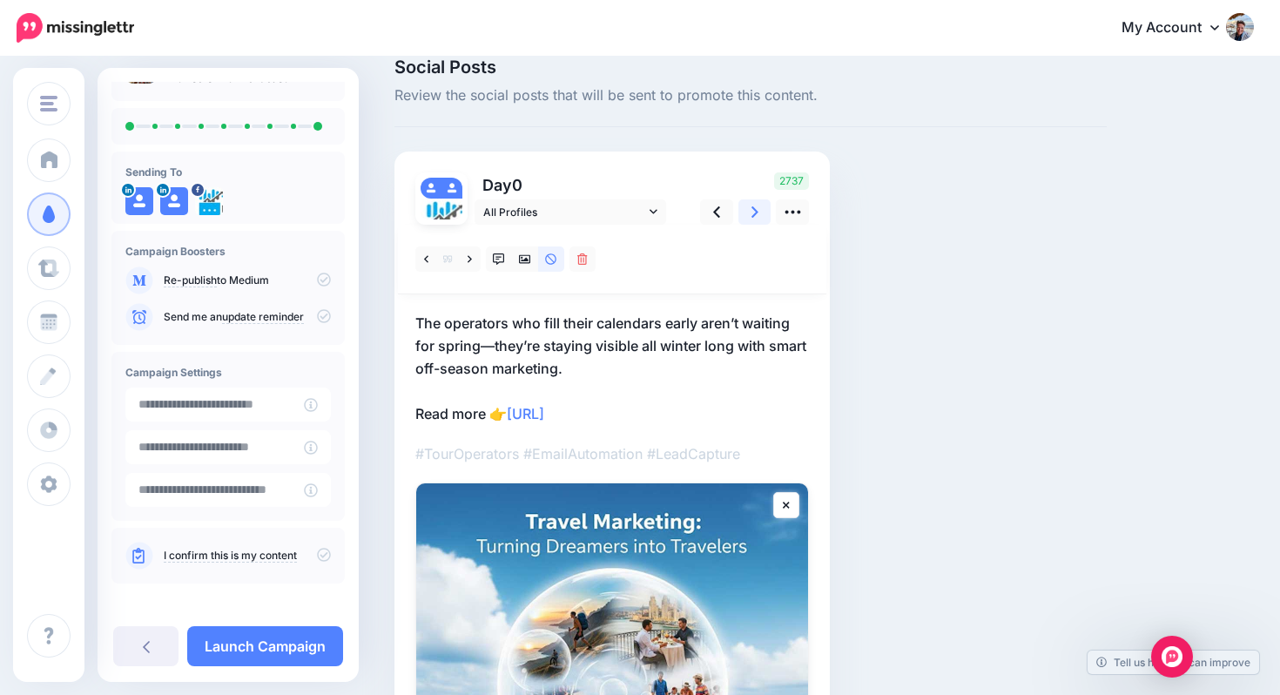
scroll to position [50, 0]
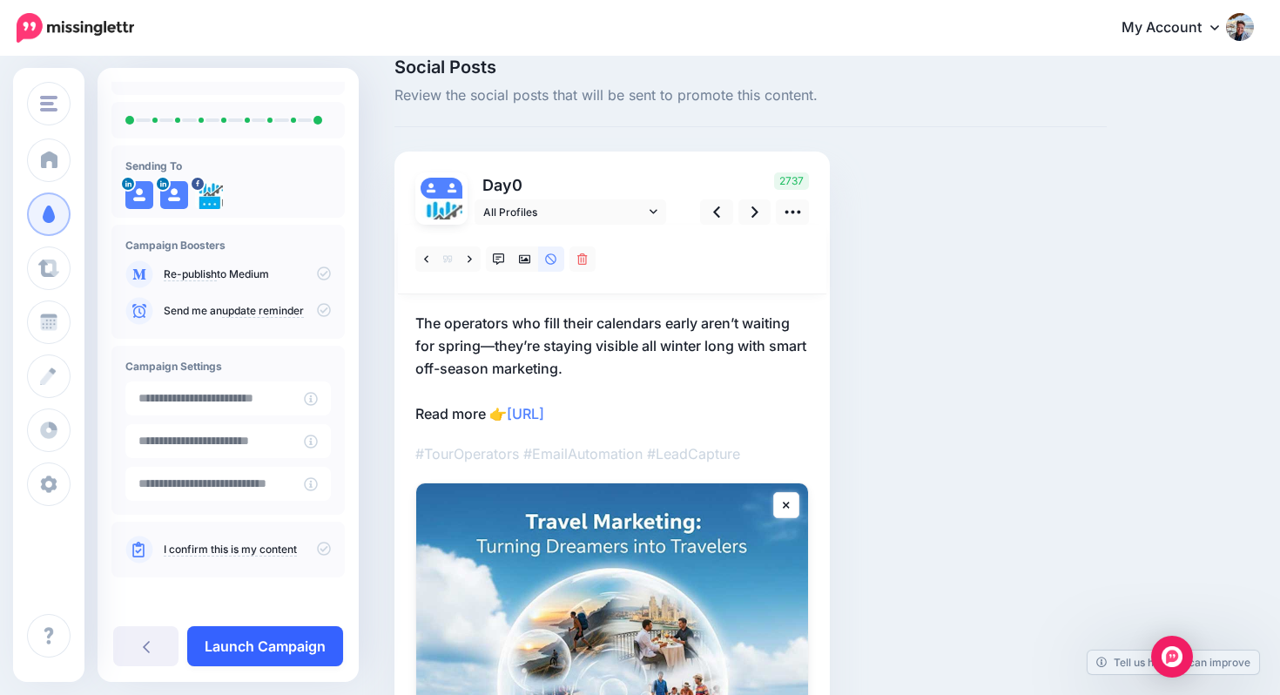
click at [260, 645] on link "Launch Campaign" at bounding box center [265, 646] width 156 height 40
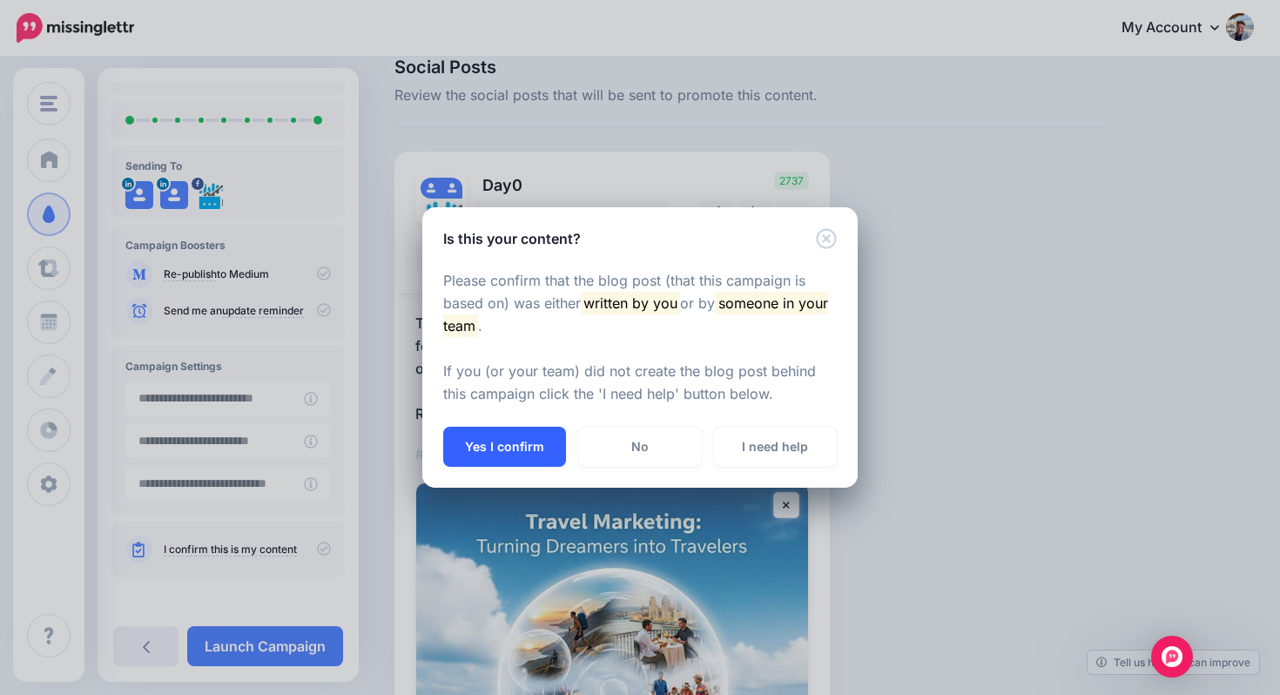
click at [497, 445] on button "Yes I confirm" at bounding box center [504, 447] width 123 height 40
